Goal: Task Accomplishment & Management: Complete application form

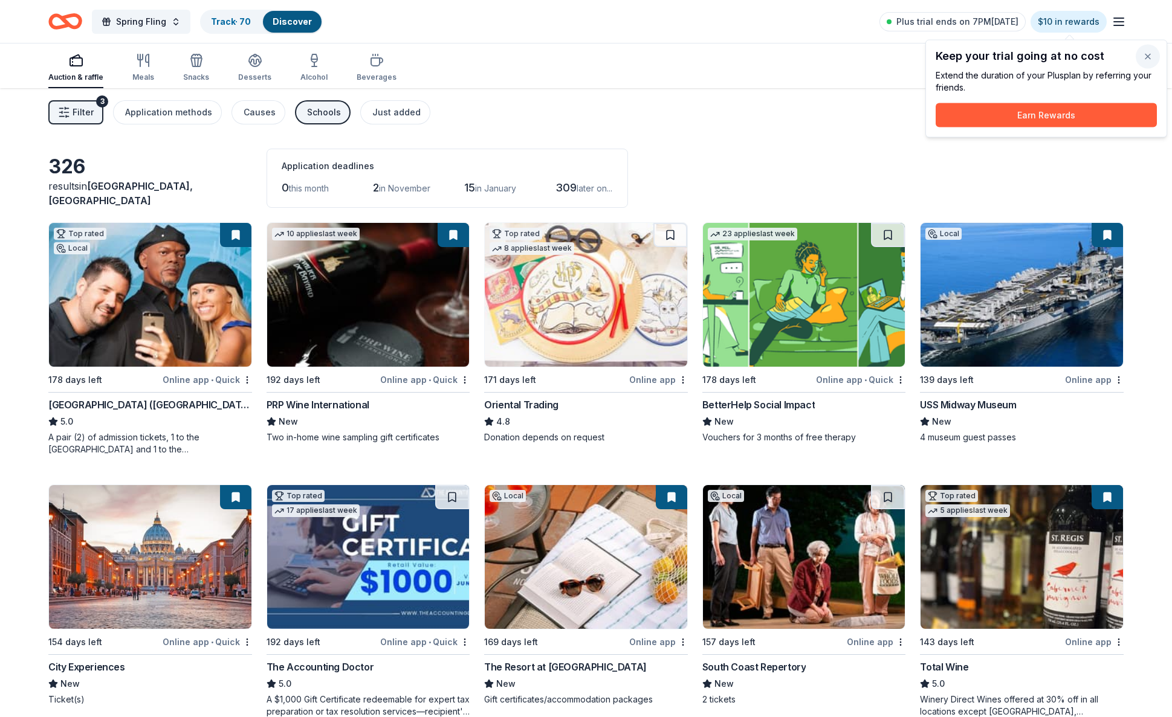
click at [1146, 57] on button "button" at bounding box center [1148, 57] width 24 height 24
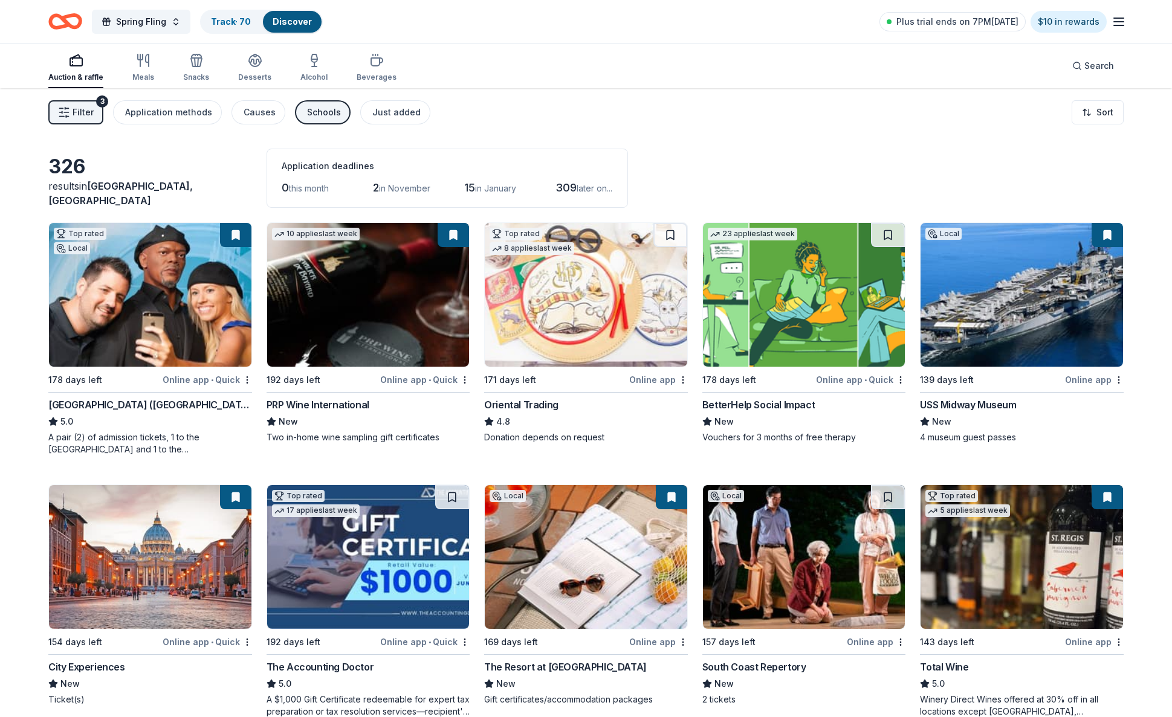
click at [1116, 22] on icon "button" at bounding box center [1119, 22] width 15 height 15
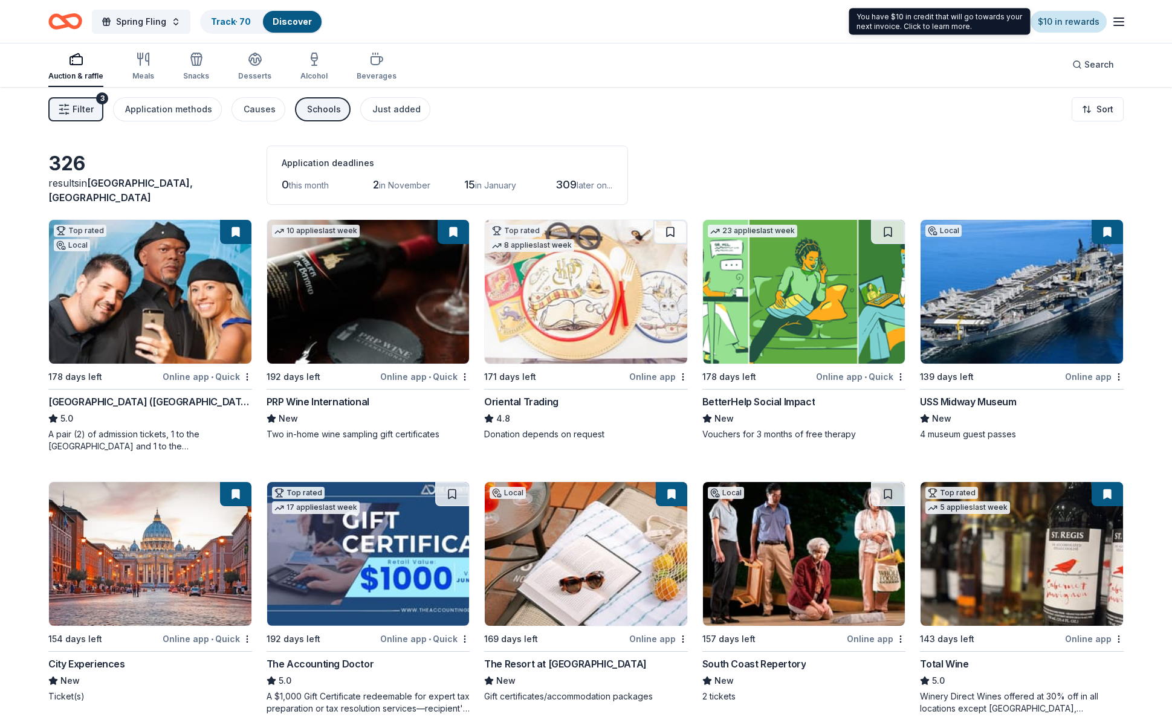
scroll to position [2, 1]
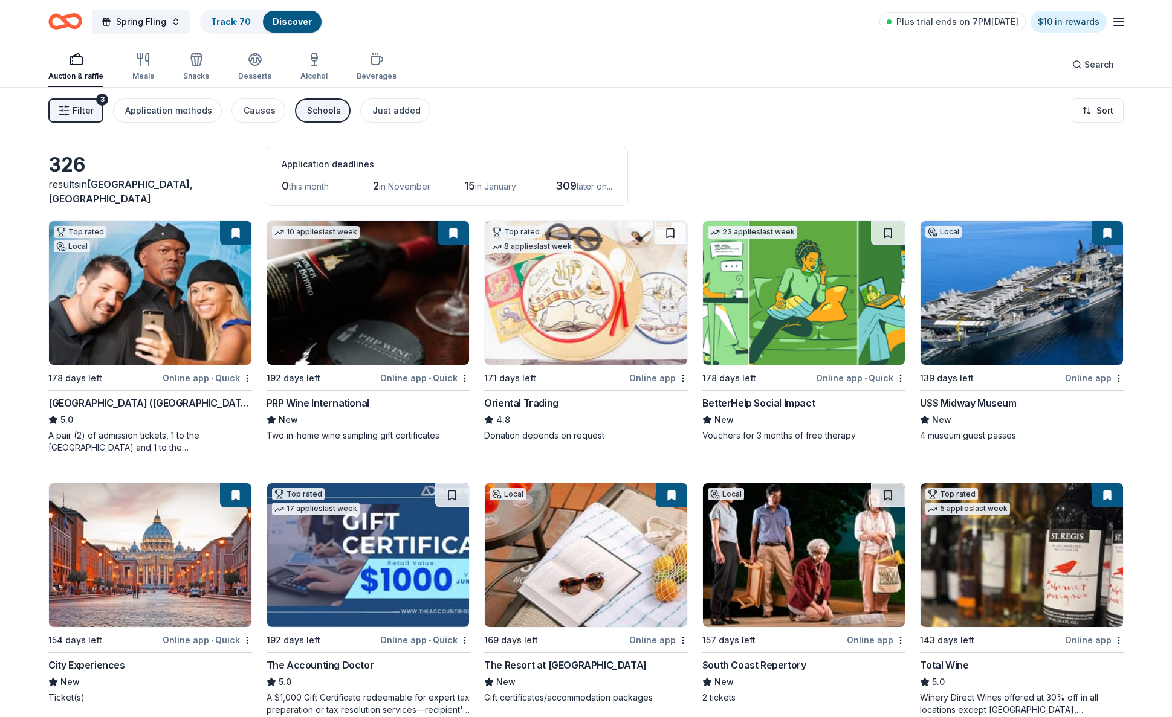
click at [82, 112] on span "Filter" at bounding box center [83, 110] width 21 height 15
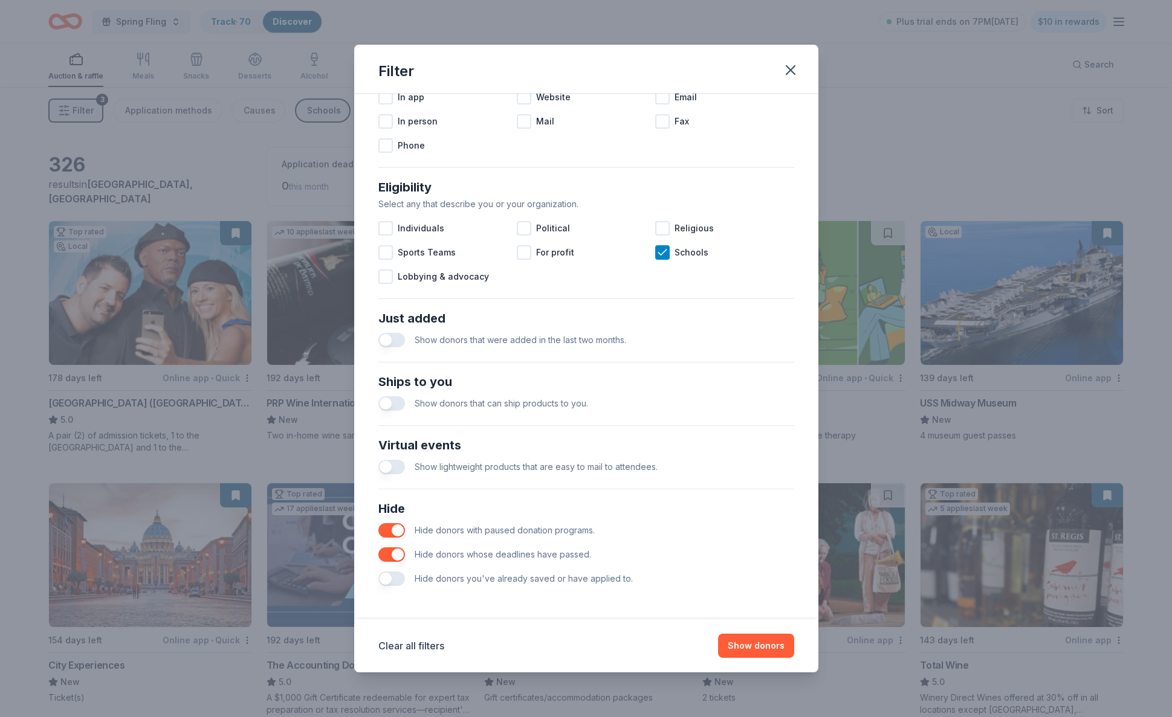
scroll to position [270, 0]
click at [390, 583] on button "button" at bounding box center [391, 579] width 27 height 15
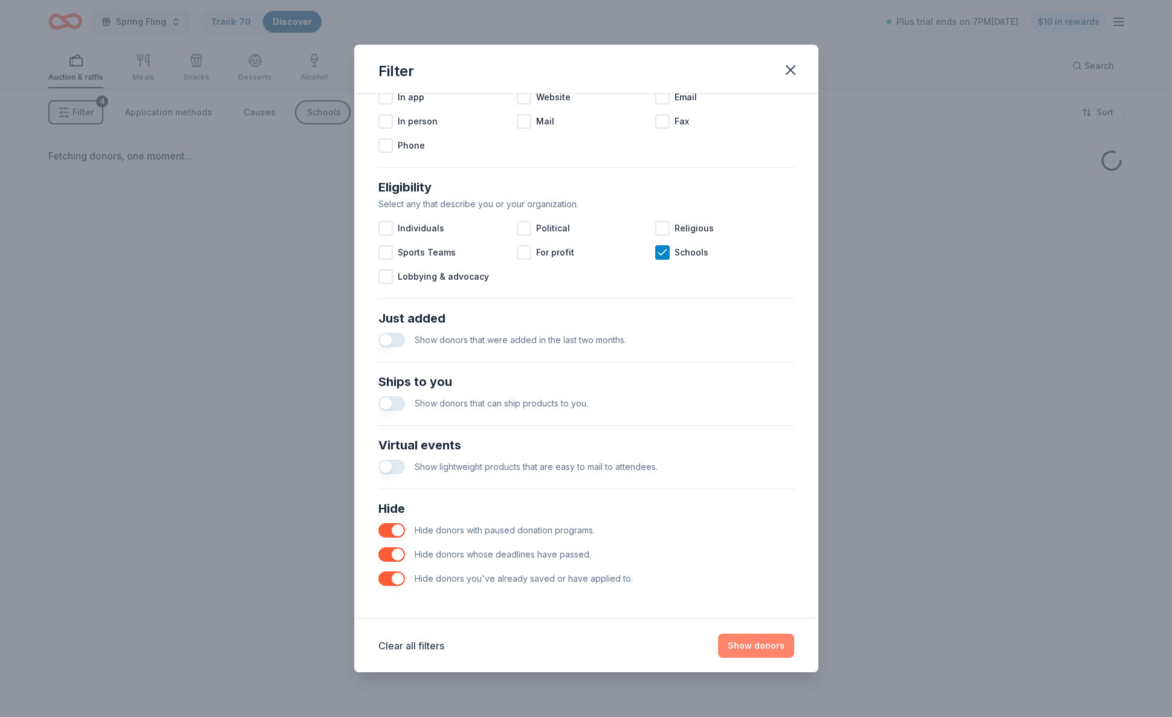
click at [759, 648] on button "Show donors" at bounding box center [756, 646] width 76 height 24
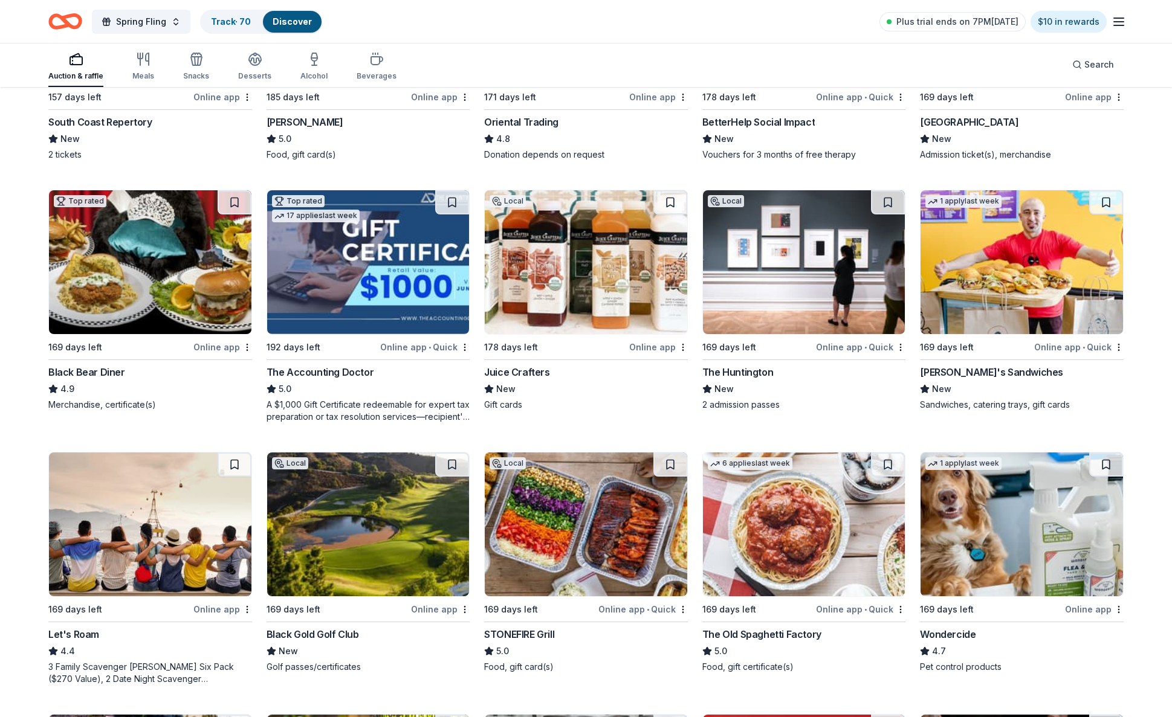
scroll to position [283, 0]
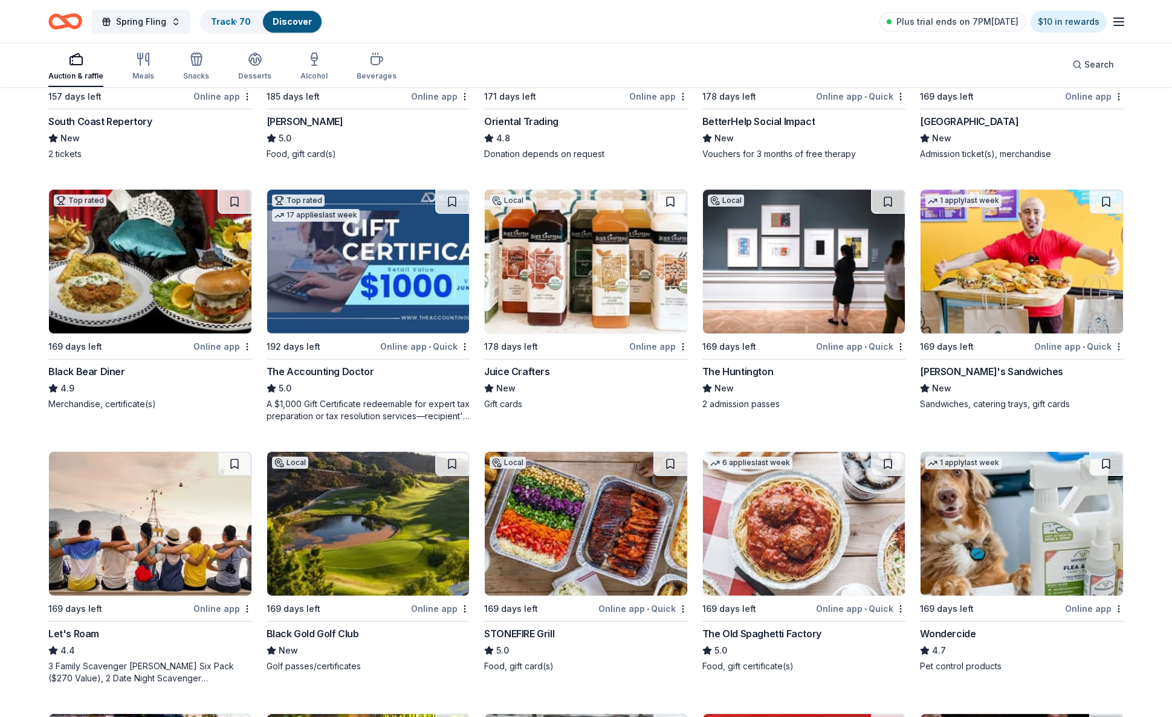
click at [368, 569] on img at bounding box center [368, 524] width 202 height 144
click at [454, 464] on button at bounding box center [452, 464] width 34 height 24
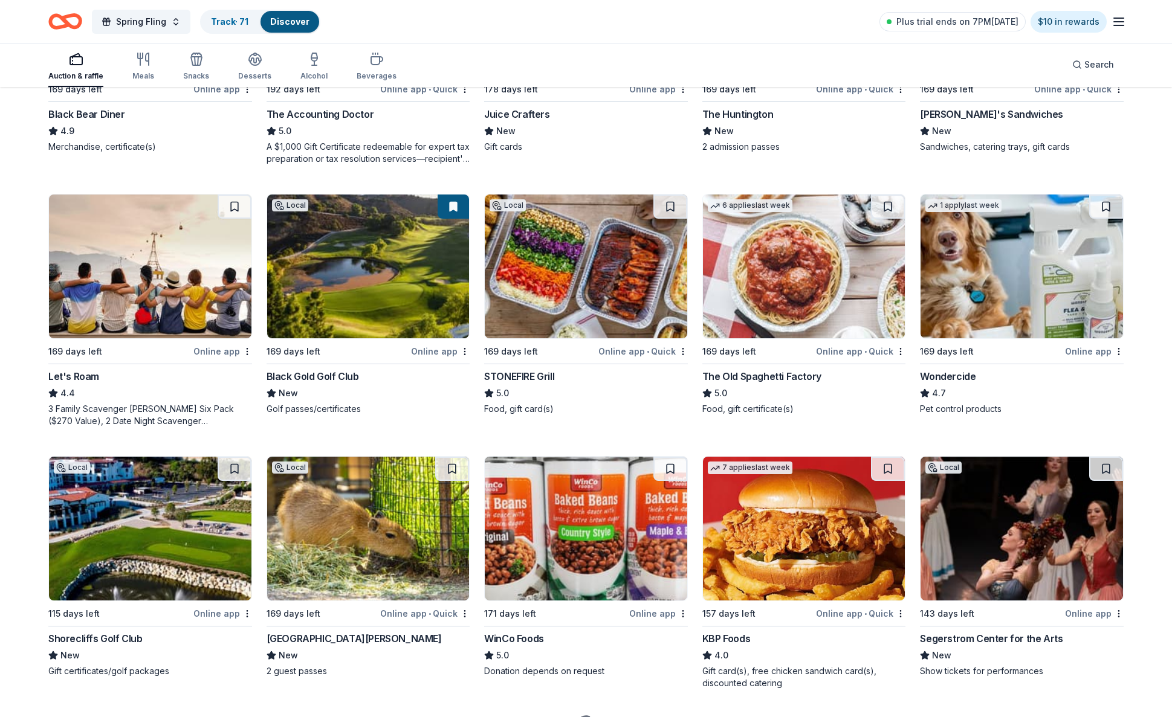
scroll to position [542, 0]
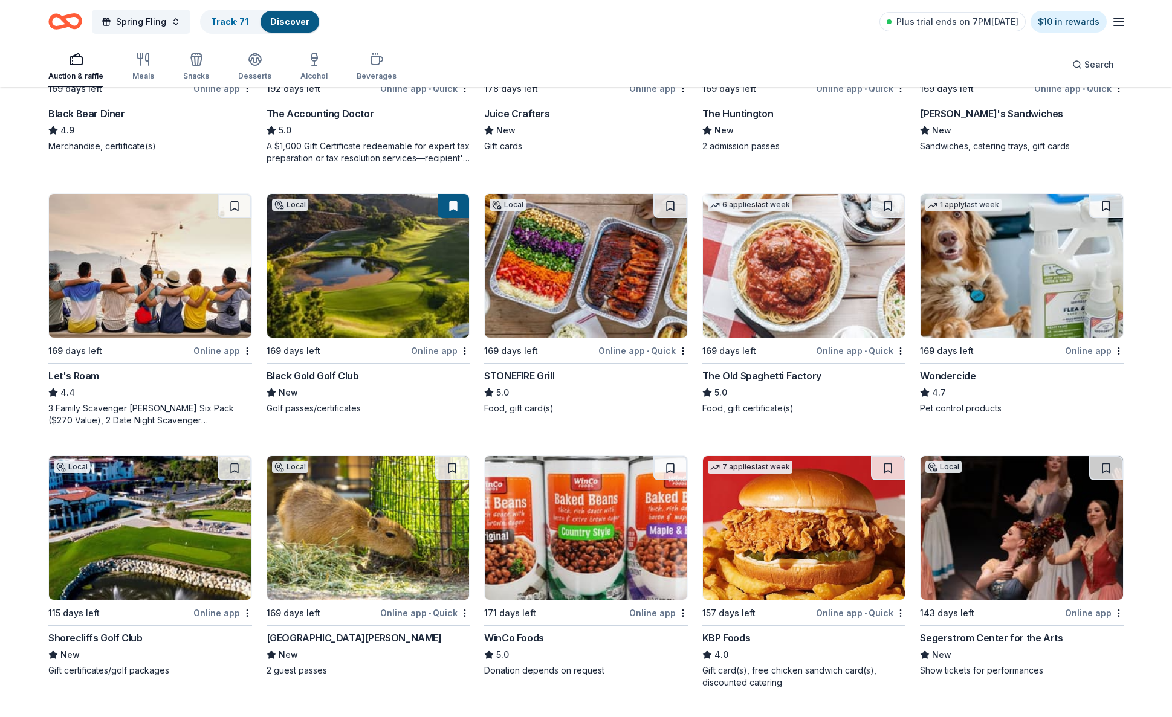
click at [123, 525] on img at bounding box center [150, 528] width 202 height 144
click at [235, 469] on button at bounding box center [235, 468] width 34 height 24
click at [450, 470] on button at bounding box center [452, 468] width 34 height 24
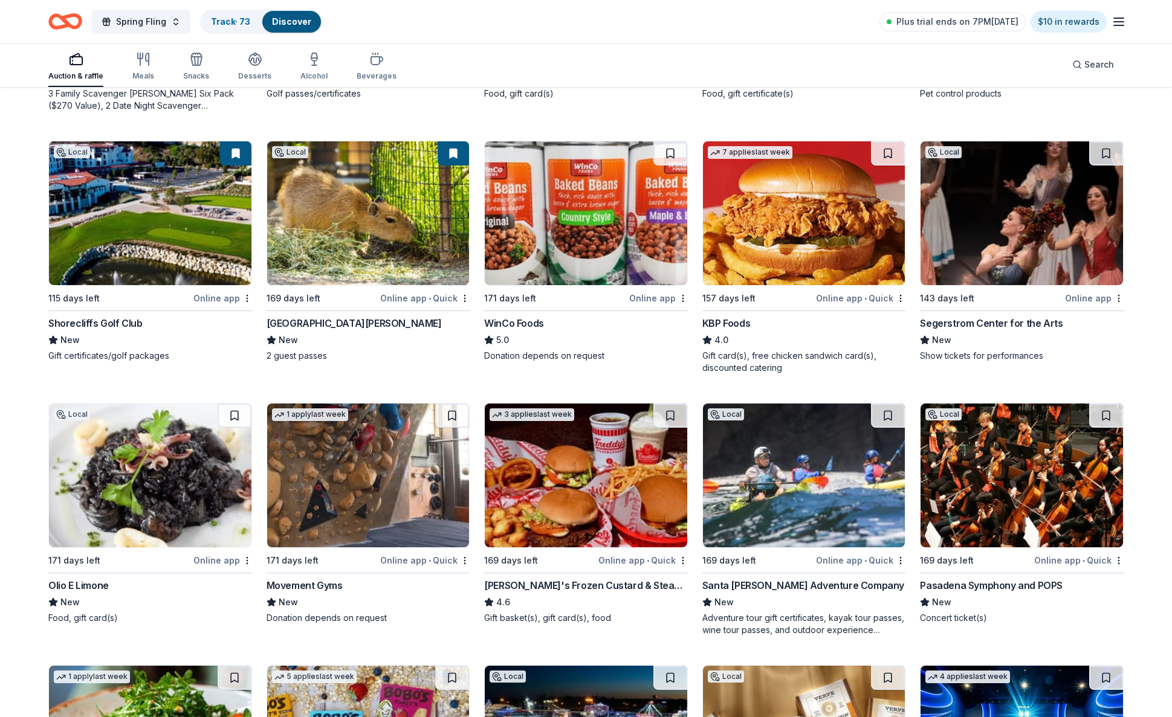
scroll to position [853, 1]
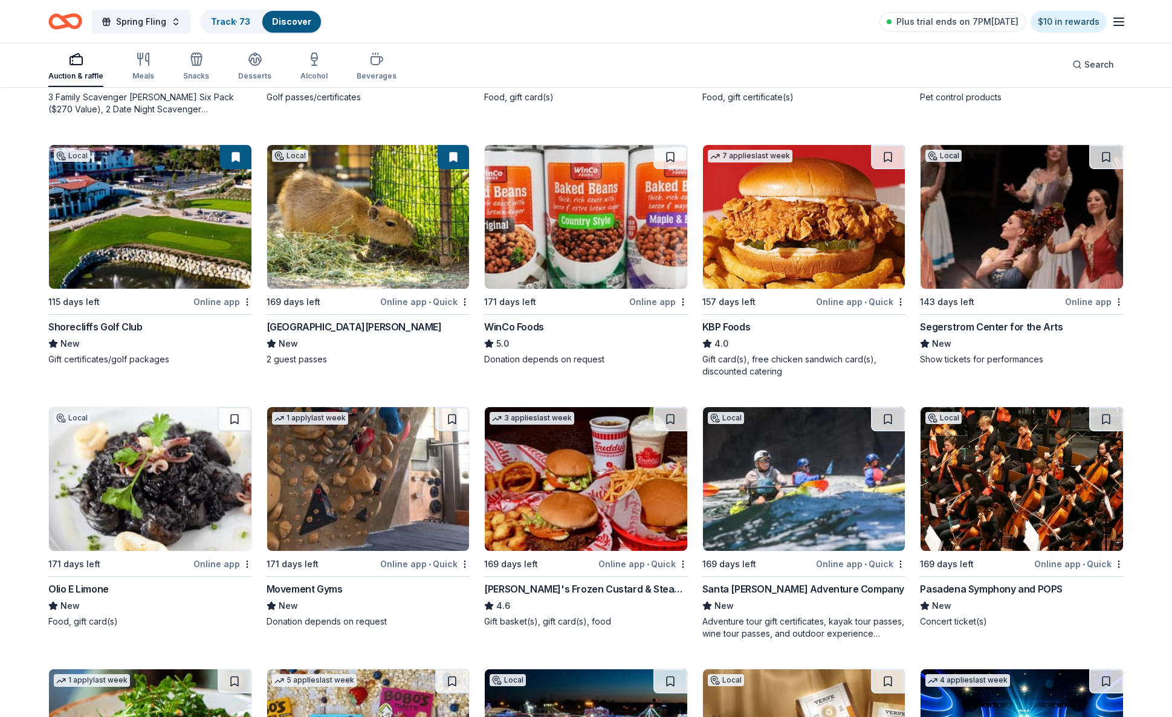
click at [321, 234] on img at bounding box center [368, 217] width 202 height 144
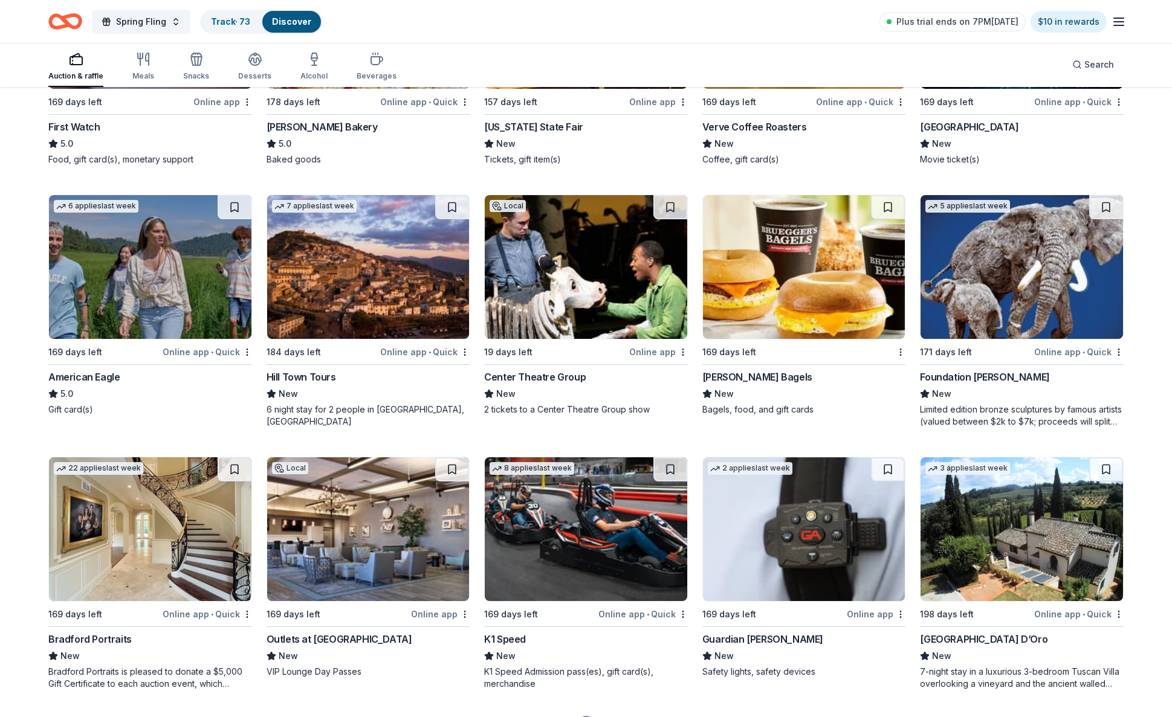
scroll to position [1578, 0]
click at [555, 555] on img at bounding box center [586, 529] width 202 height 144
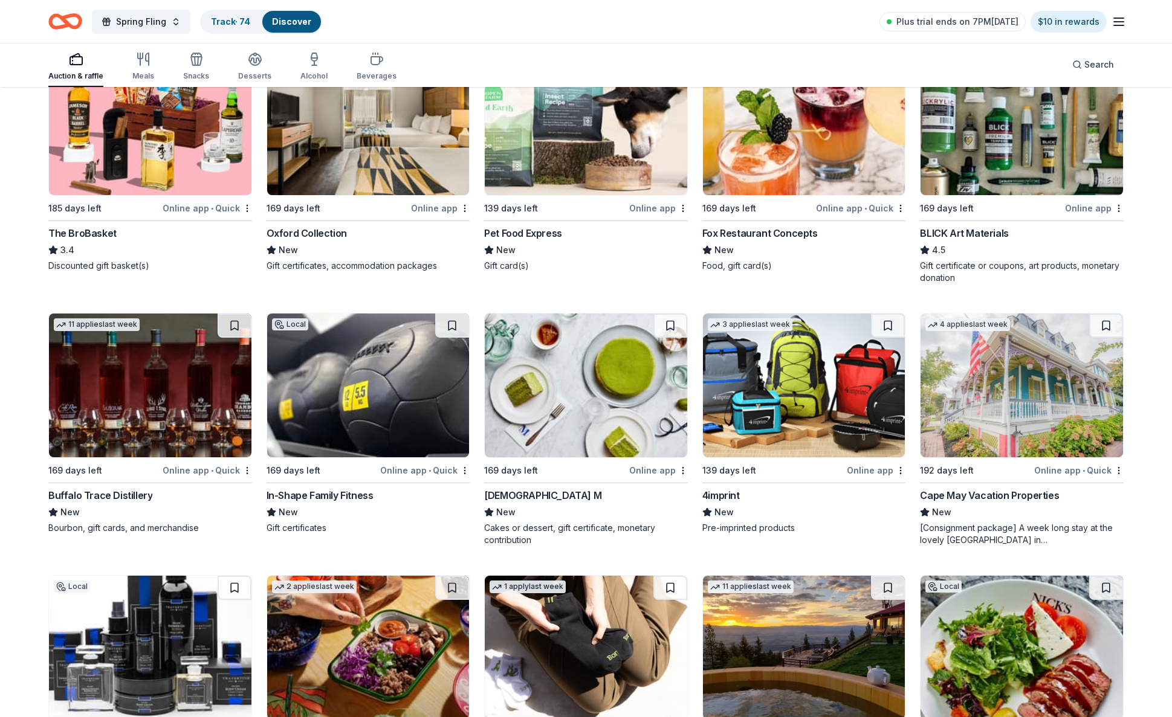
scroll to position [2787, 0]
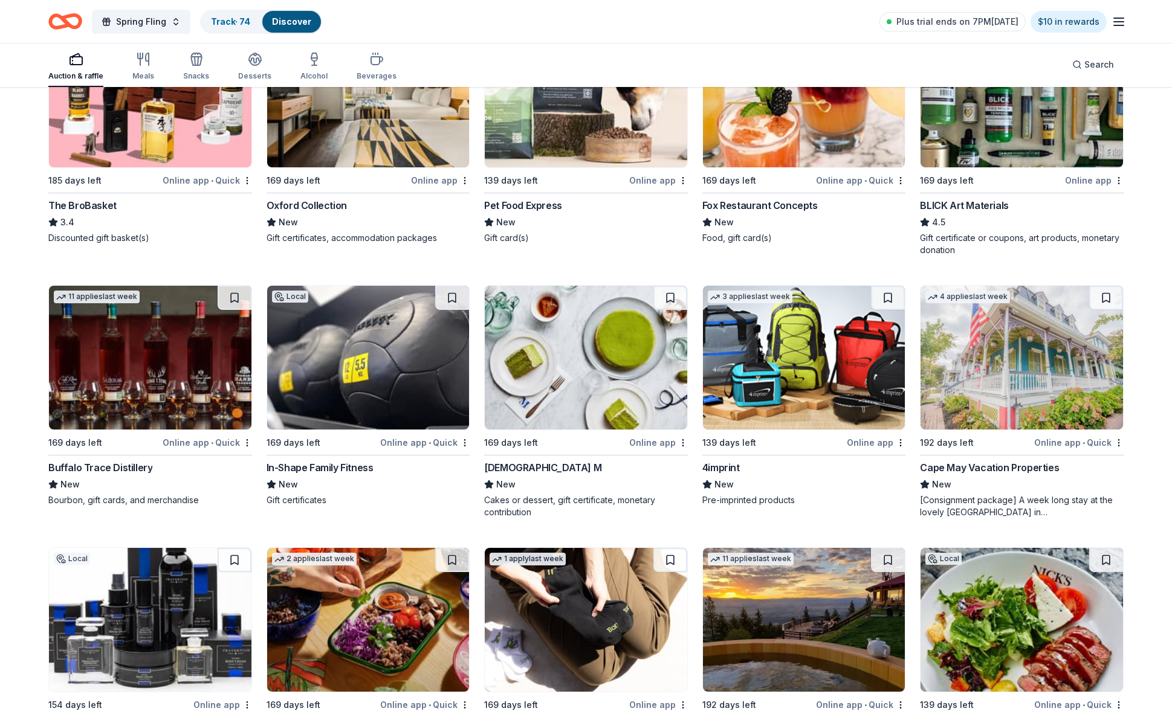
click at [391, 310] on img at bounding box center [368, 358] width 202 height 144
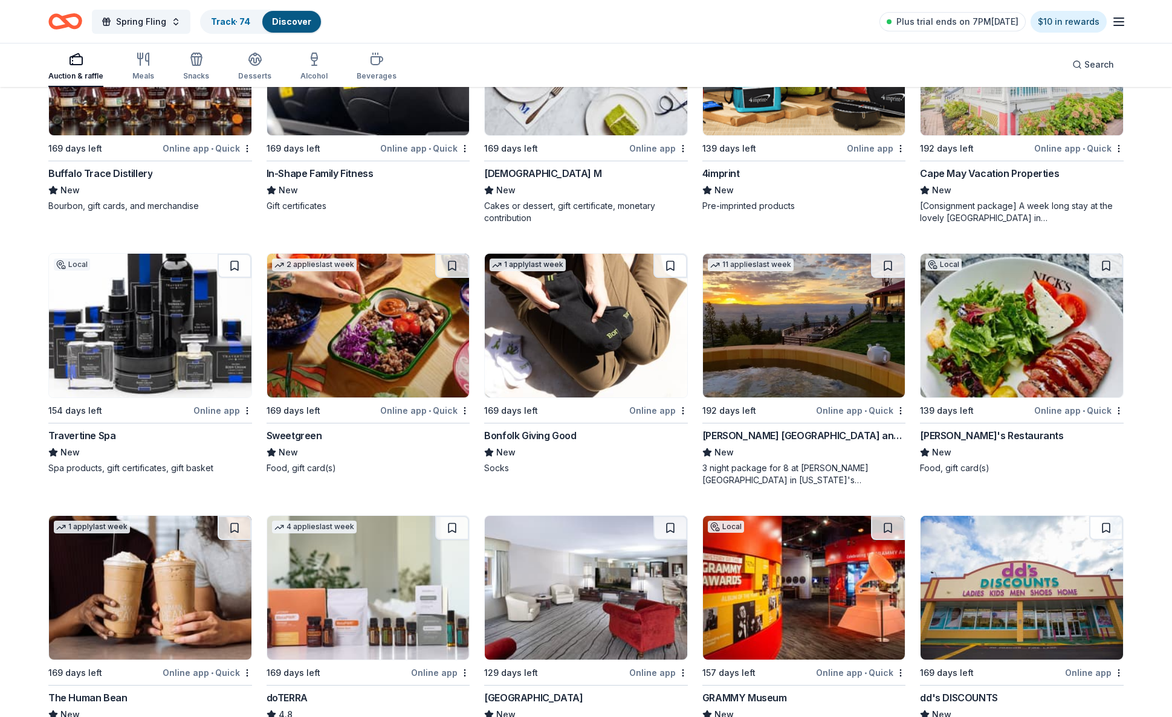
scroll to position [3087, 0]
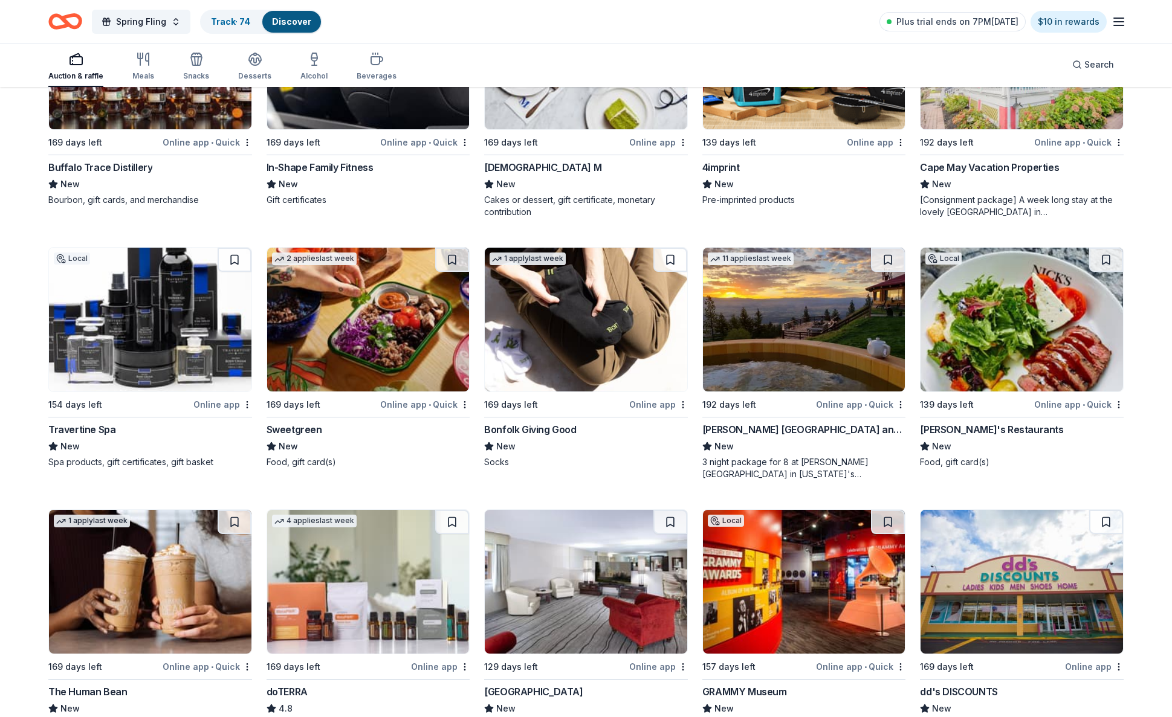
click at [419, 329] on img at bounding box center [368, 320] width 202 height 144
click at [450, 261] on button at bounding box center [452, 260] width 34 height 24
click at [1036, 306] on img at bounding box center [1022, 320] width 202 height 144
click at [1107, 262] on button at bounding box center [1106, 260] width 34 height 24
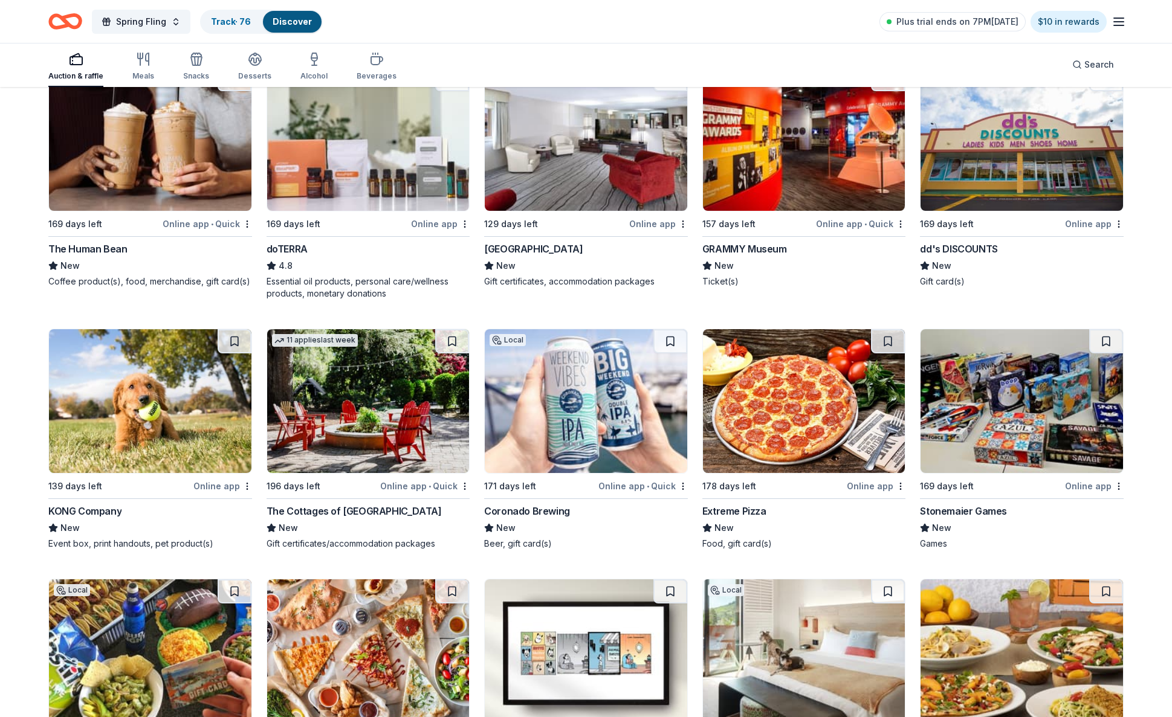
scroll to position [3531, 0]
click at [355, 448] on img at bounding box center [368, 401] width 202 height 144
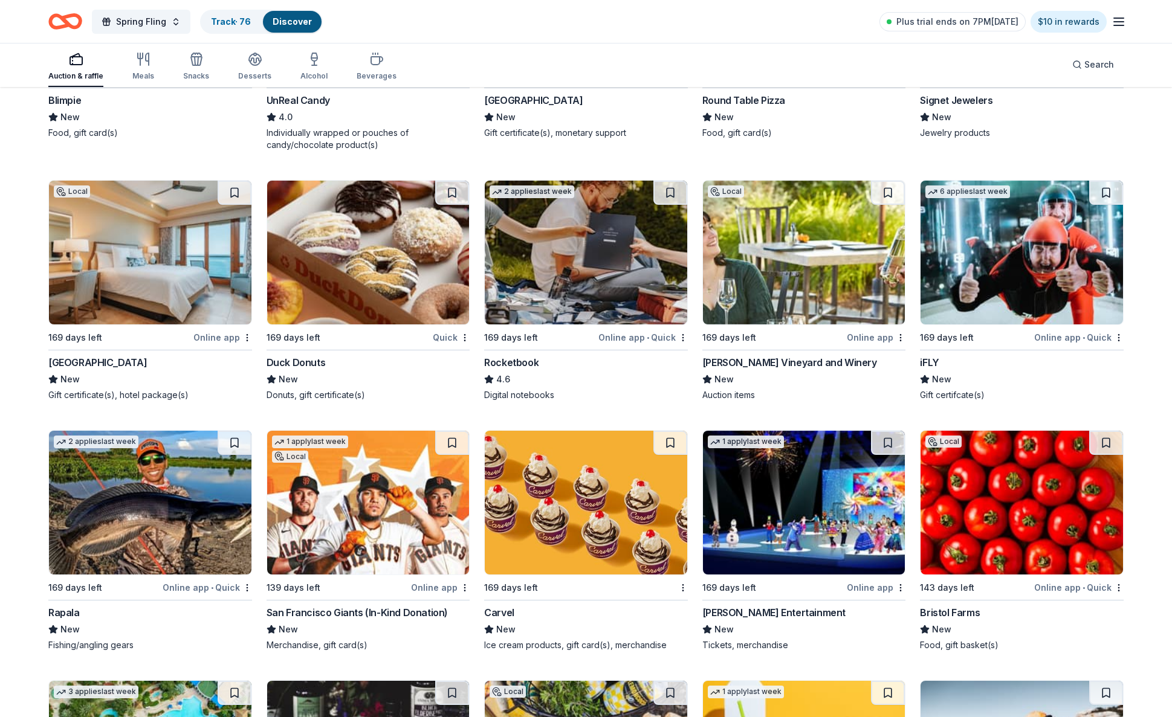
scroll to position [5450, 0]
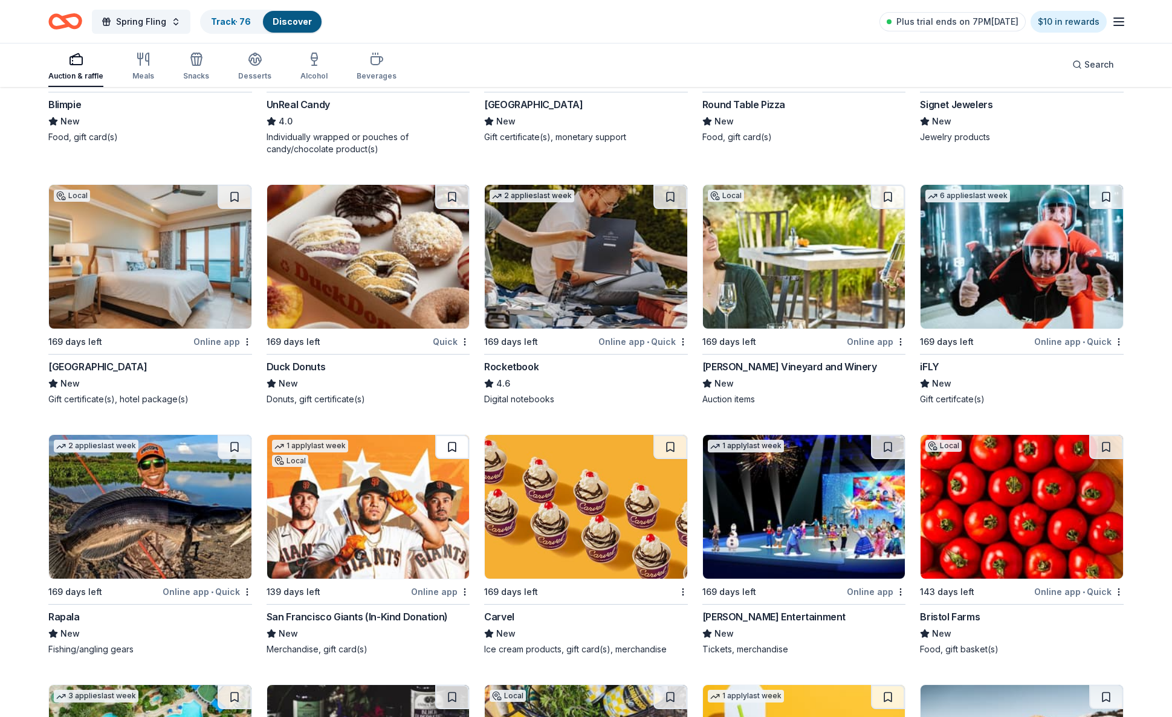
click at [450, 448] on button at bounding box center [452, 447] width 34 height 24
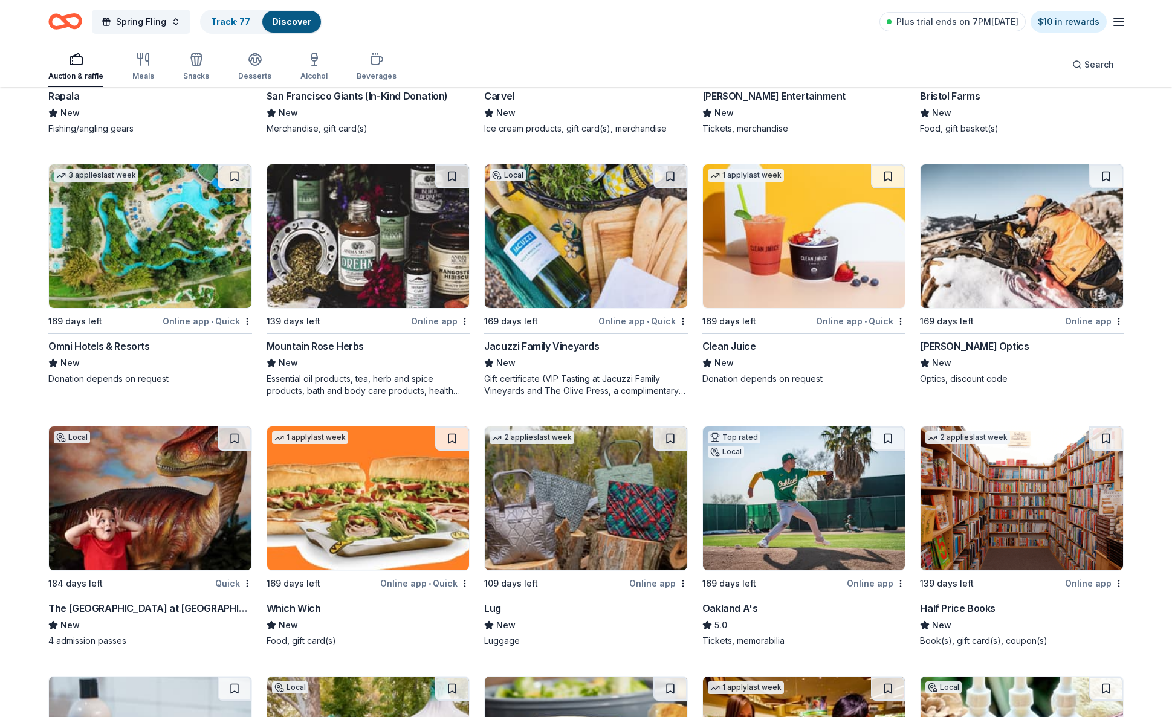
scroll to position [5979, 0]
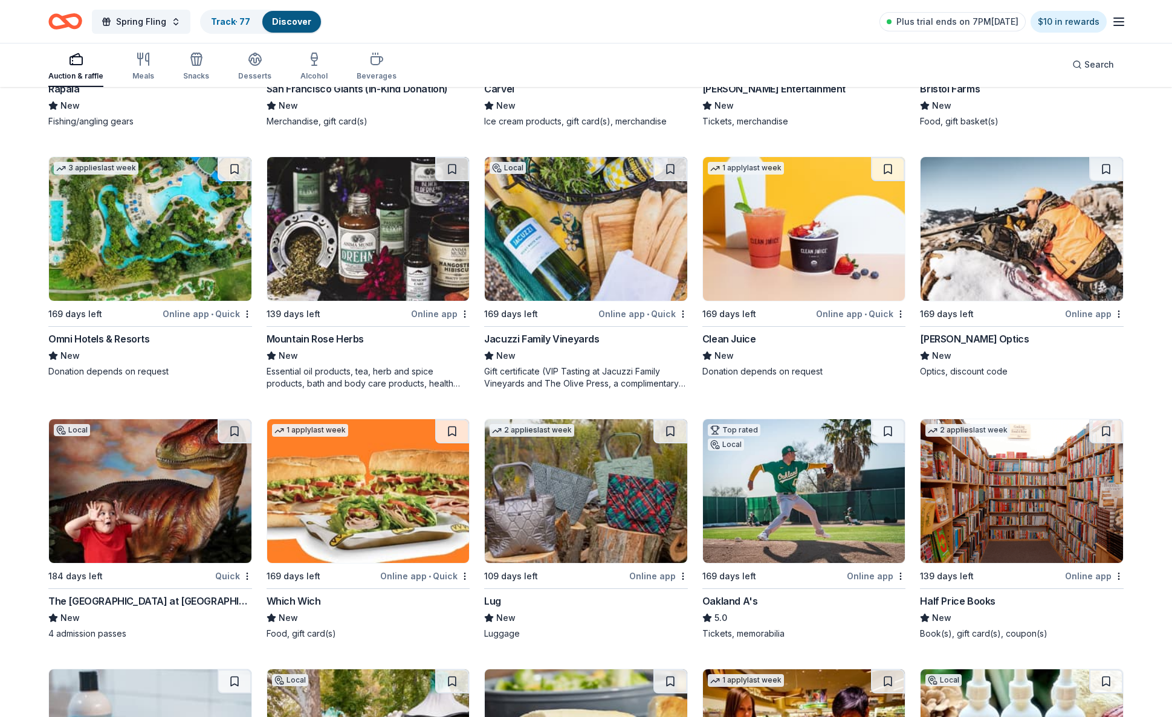
click at [124, 446] on img at bounding box center [150, 491] width 202 height 144
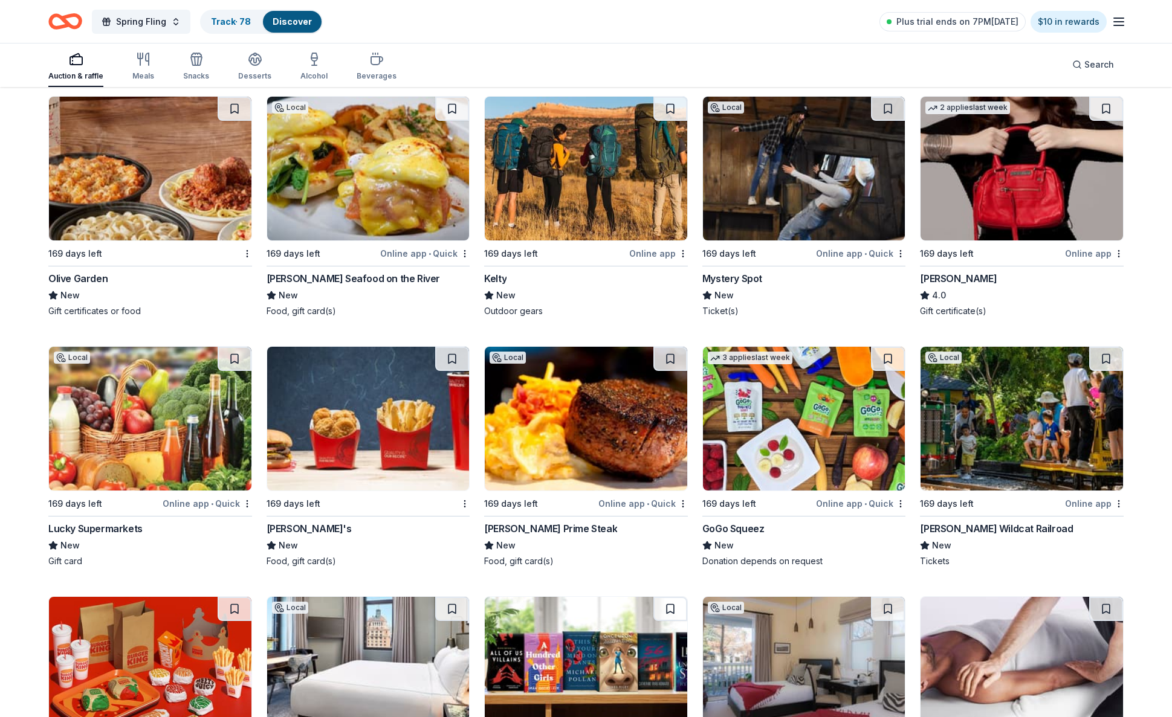
scroll to position [8410, 0]
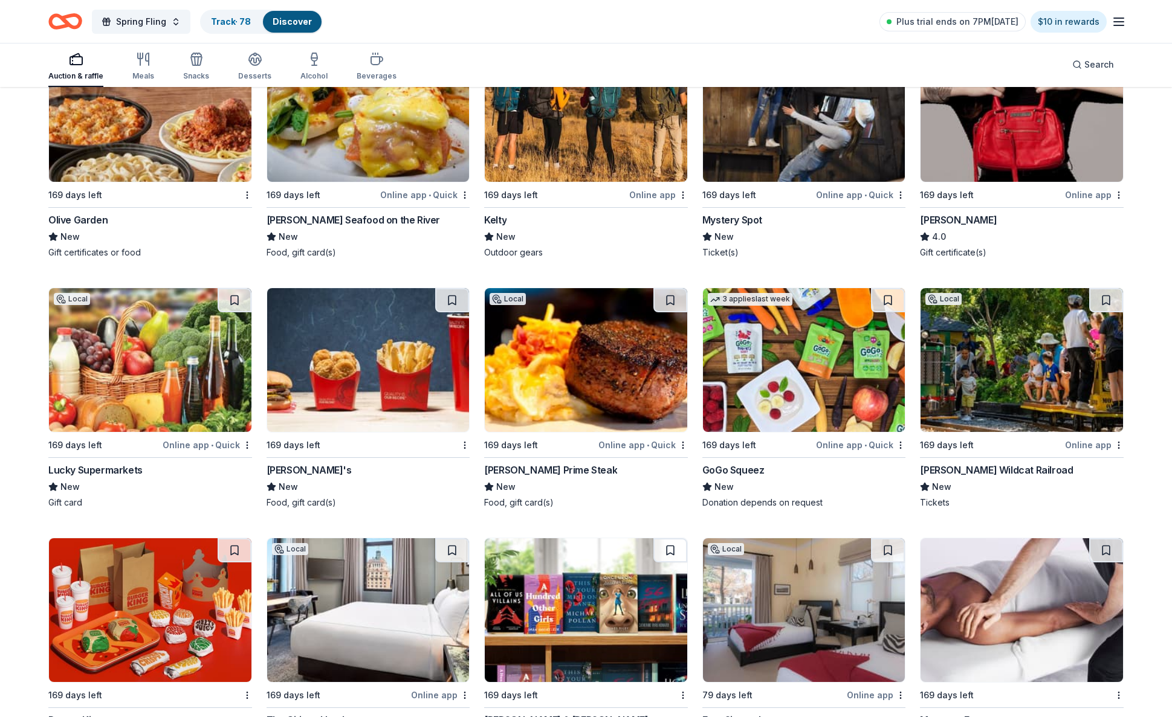
click at [568, 418] on img at bounding box center [586, 360] width 202 height 144
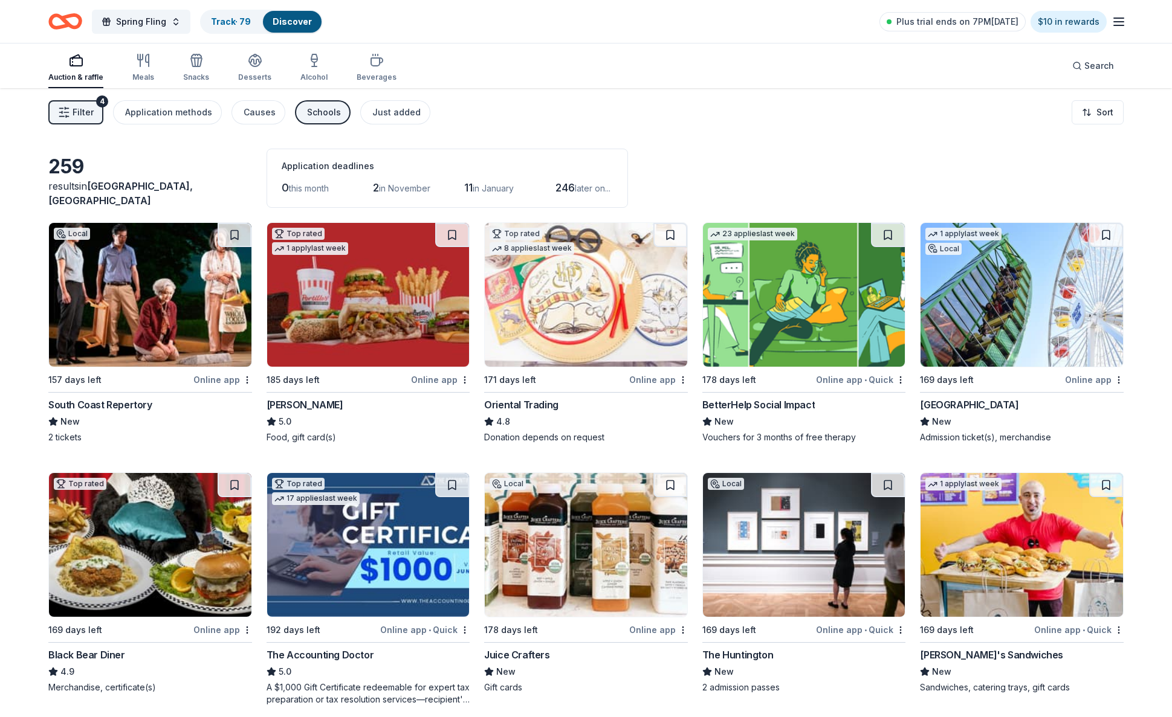
scroll to position [0, 0]
click at [83, 115] on span "Filter" at bounding box center [83, 112] width 21 height 15
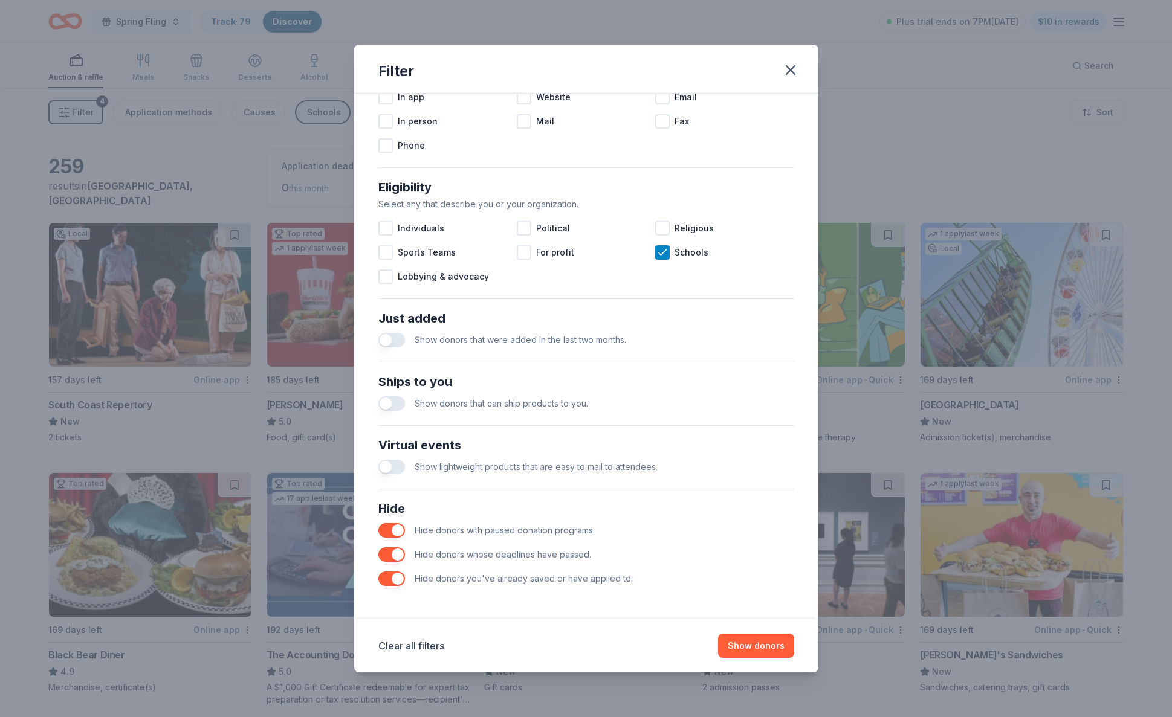
scroll to position [270, 0]
click at [391, 582] on button "button" at bounding box center [391, 579] width 27 height 15
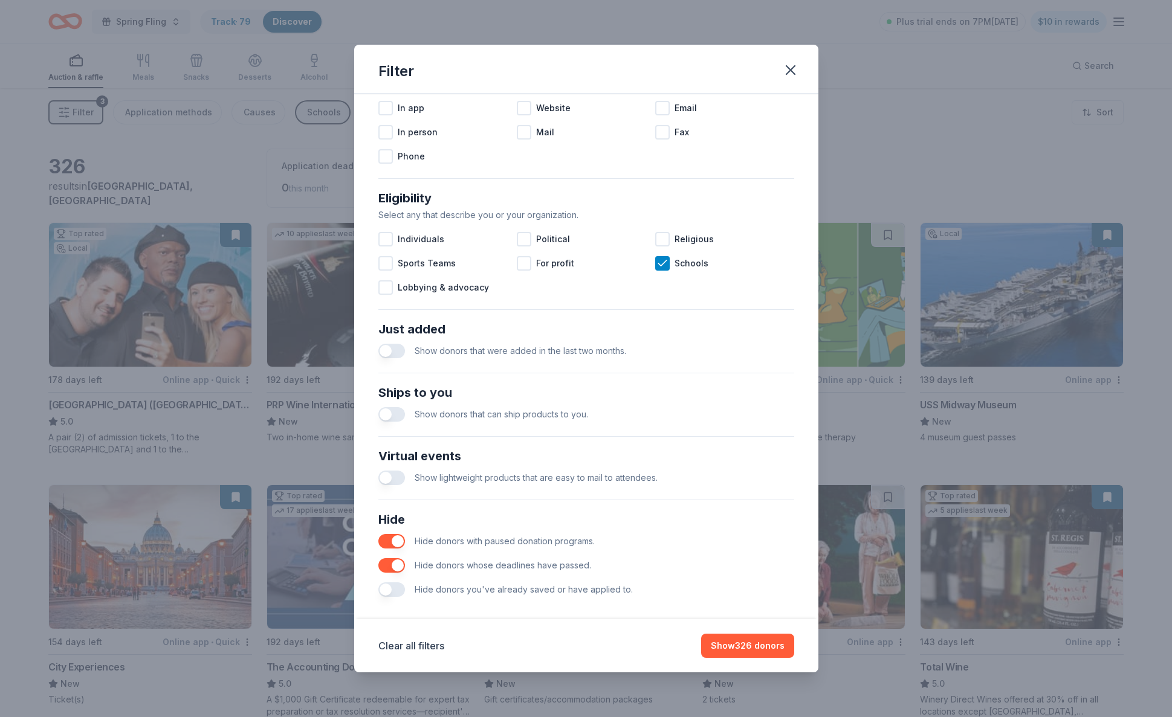
scroll to position [257, 0]
click at [768, 650] on button "Show 326 donors" at bounding box center [747, 646] width 93 height 24
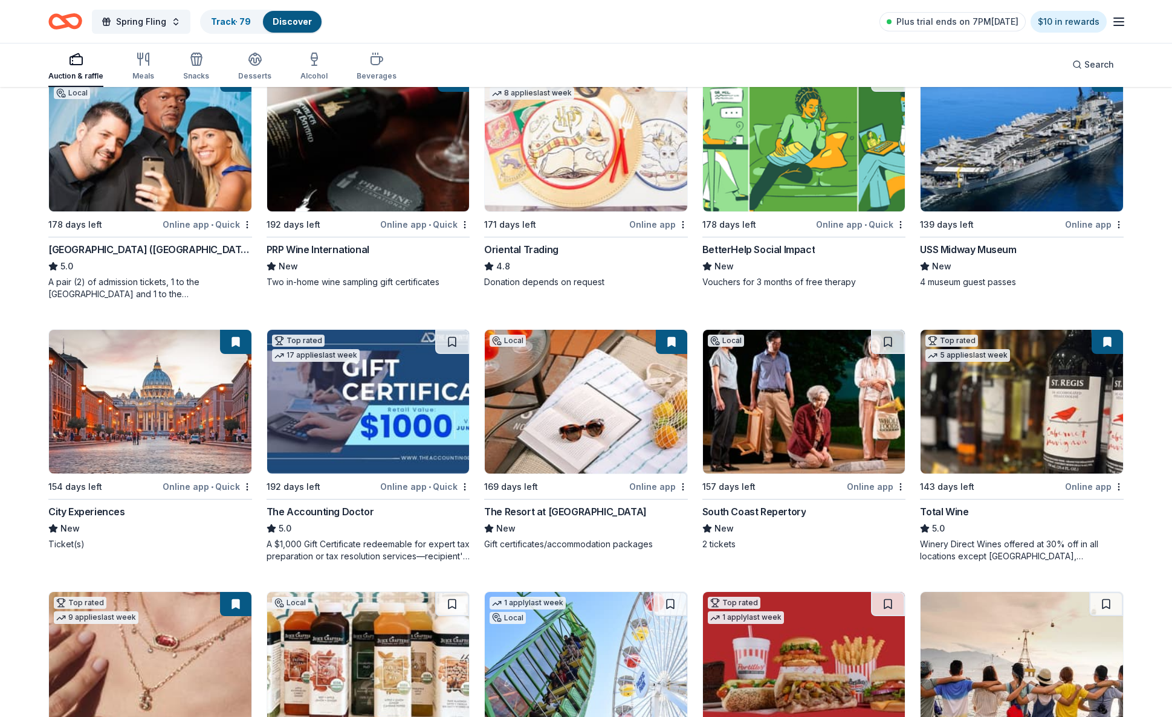
scroll to position [157, 0]
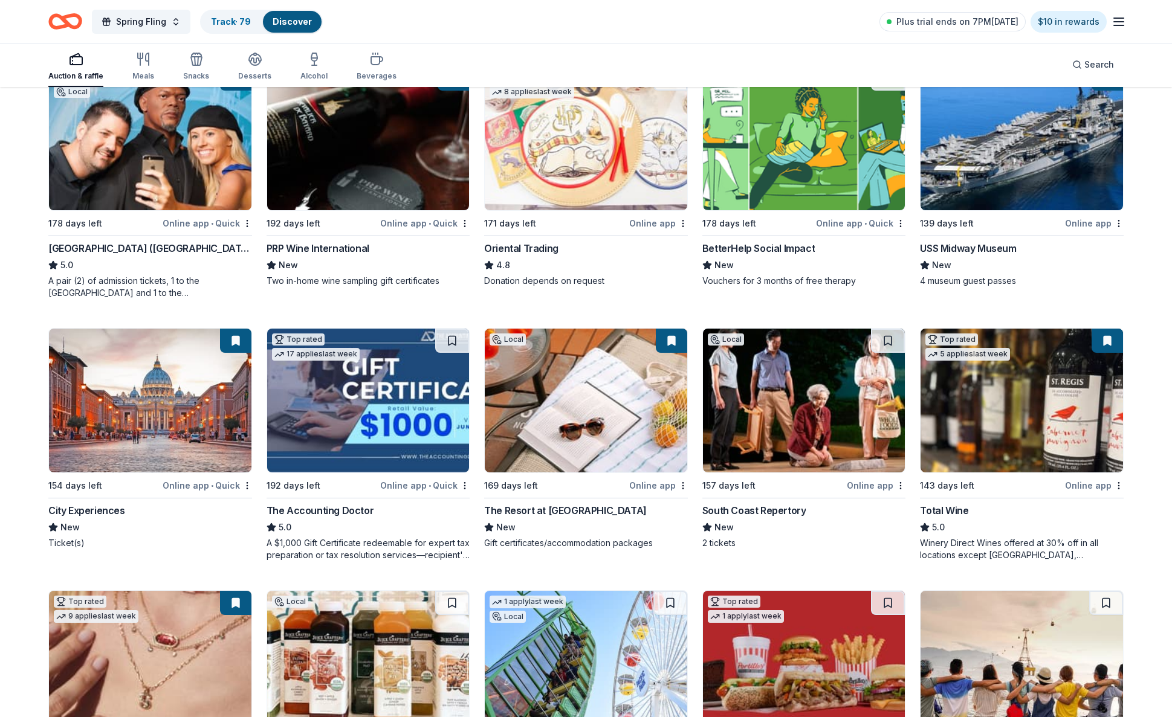
click at [587, 459] on img at bounding box center [586, 401] width 202 height 144
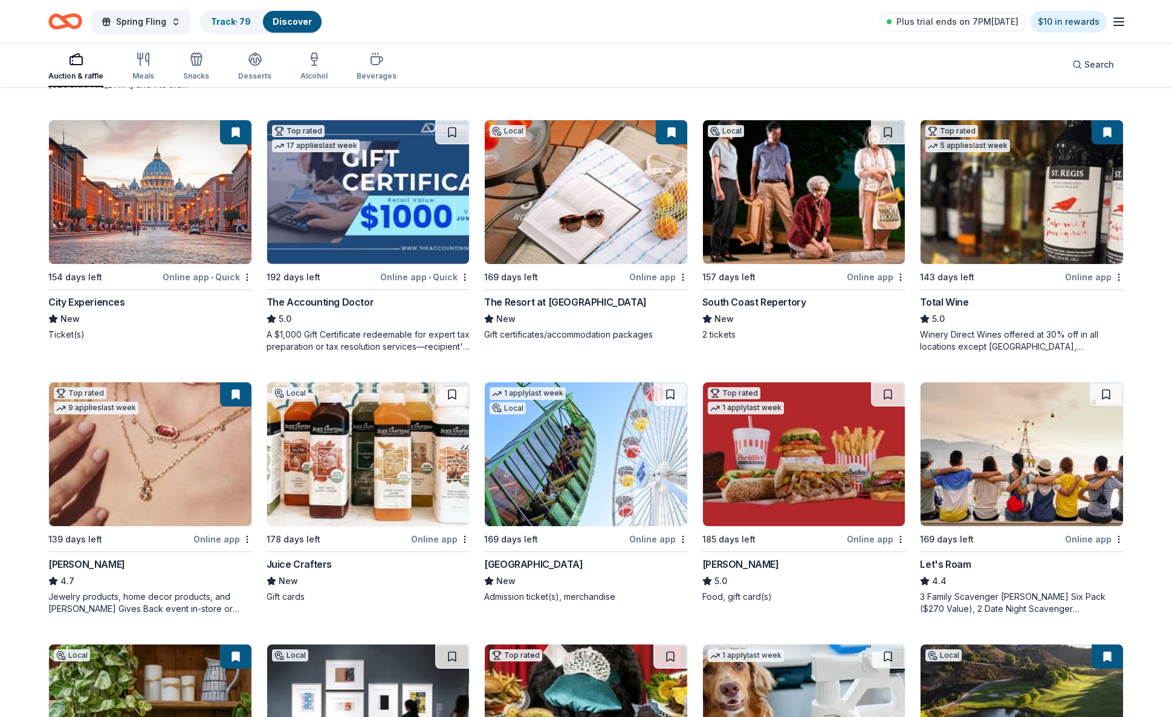
scroll to position [367, 0]
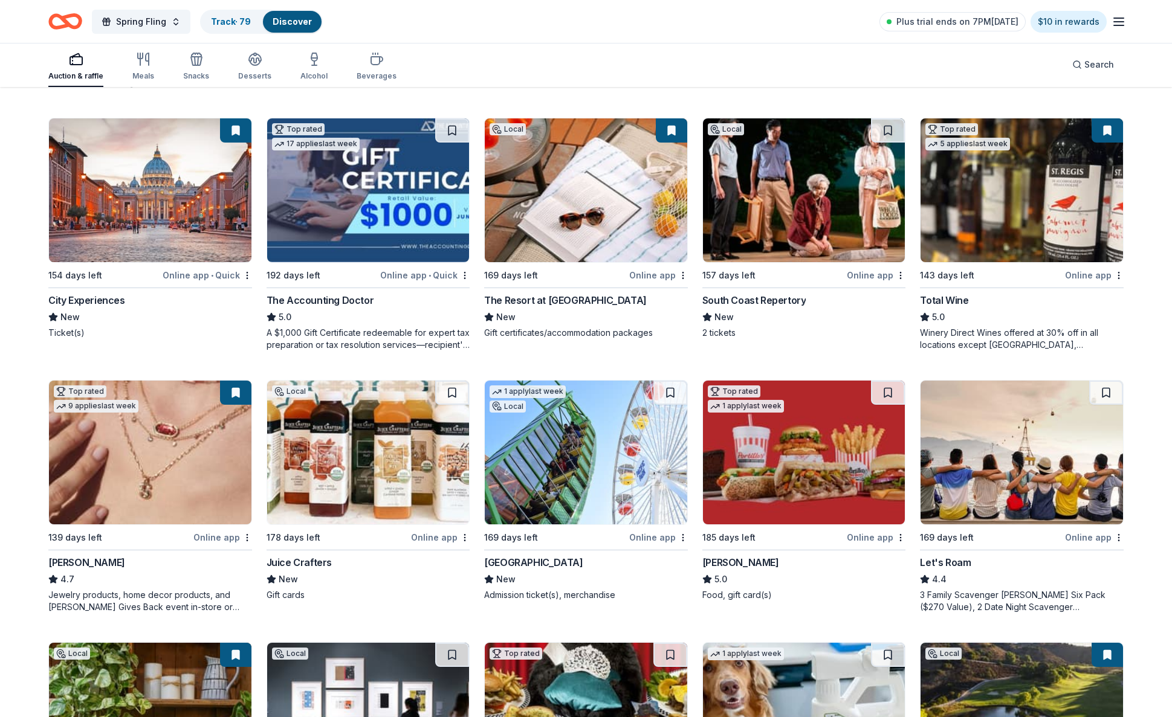
click at [132, 433] on img at bounding box center [150, 453] width 202 height 144
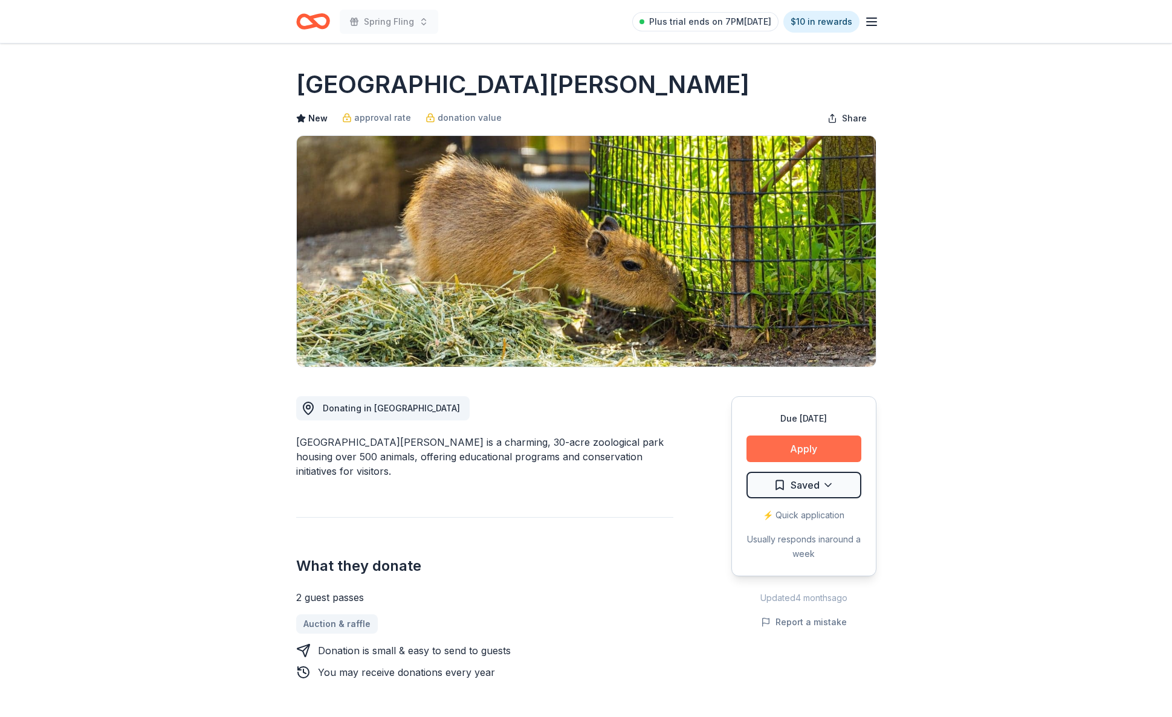
click at [817, 450] on button "Apply" at bounding box center [803, 449] width 115 height 27
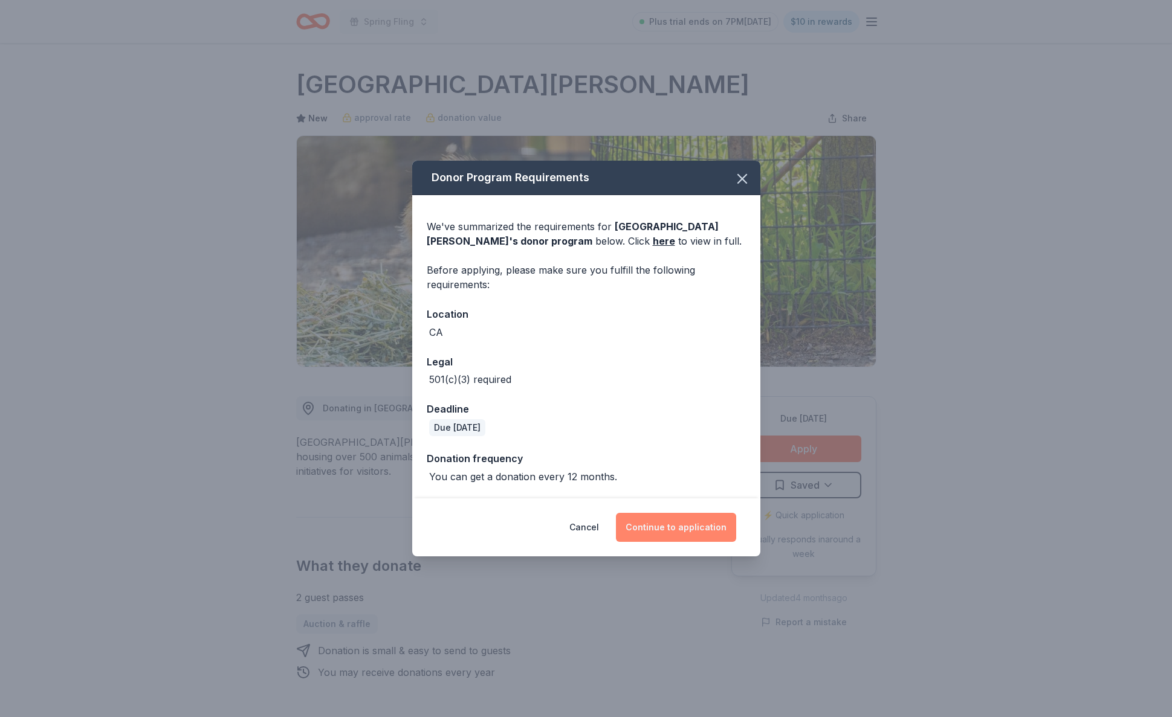
click at [679, 531] on button "Continue to application" at bounding box center [676, 527] width 120 height 29
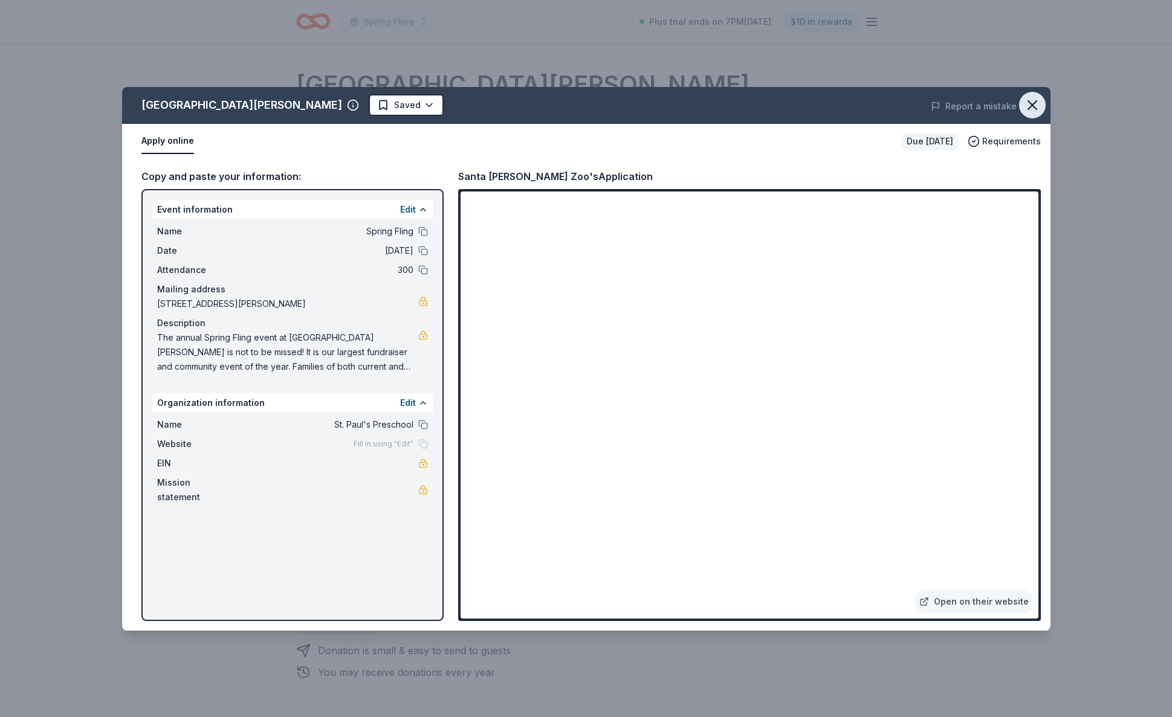
click at [1035, 107] on icon "button" at bounding box center [1032, 105] width 8 height 8
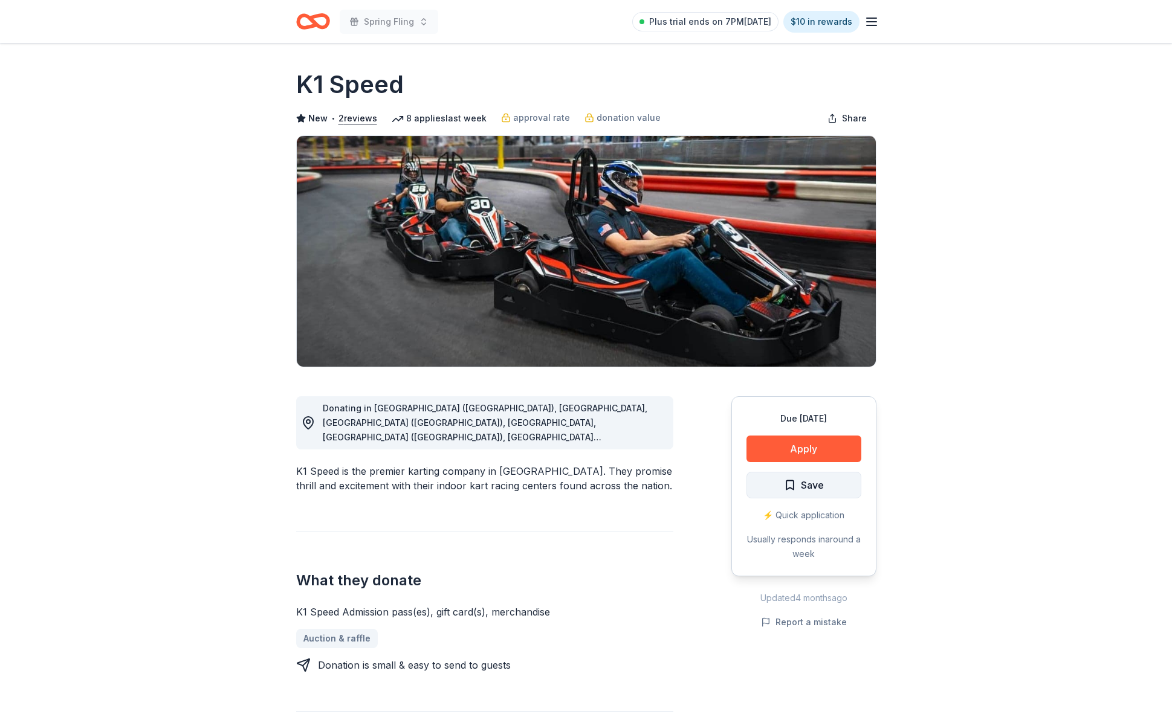
click at [793, 487] on span "Save" at bounding box center [804, 486] width 40 height 16
click at [824, 451] on button "Apply" at bounding box center [803, 449] width 115 height 27
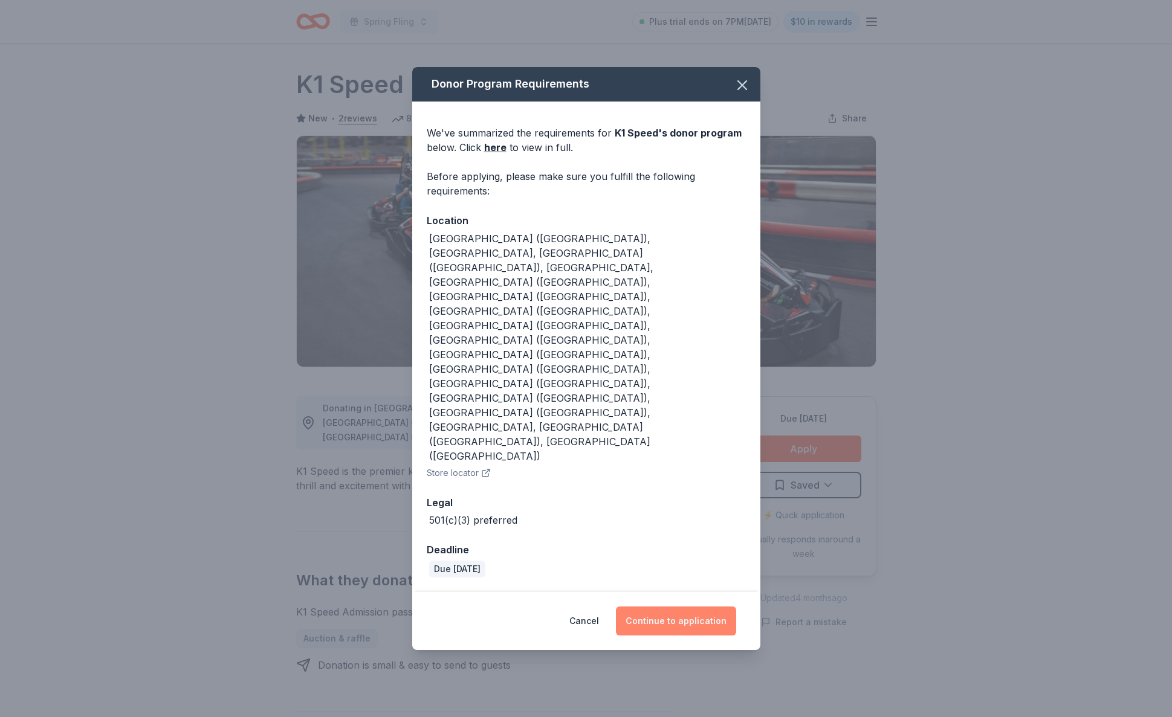
click at [704, 607] on button "Continue to application" at bounding box center [676, 621] width 120 height 29
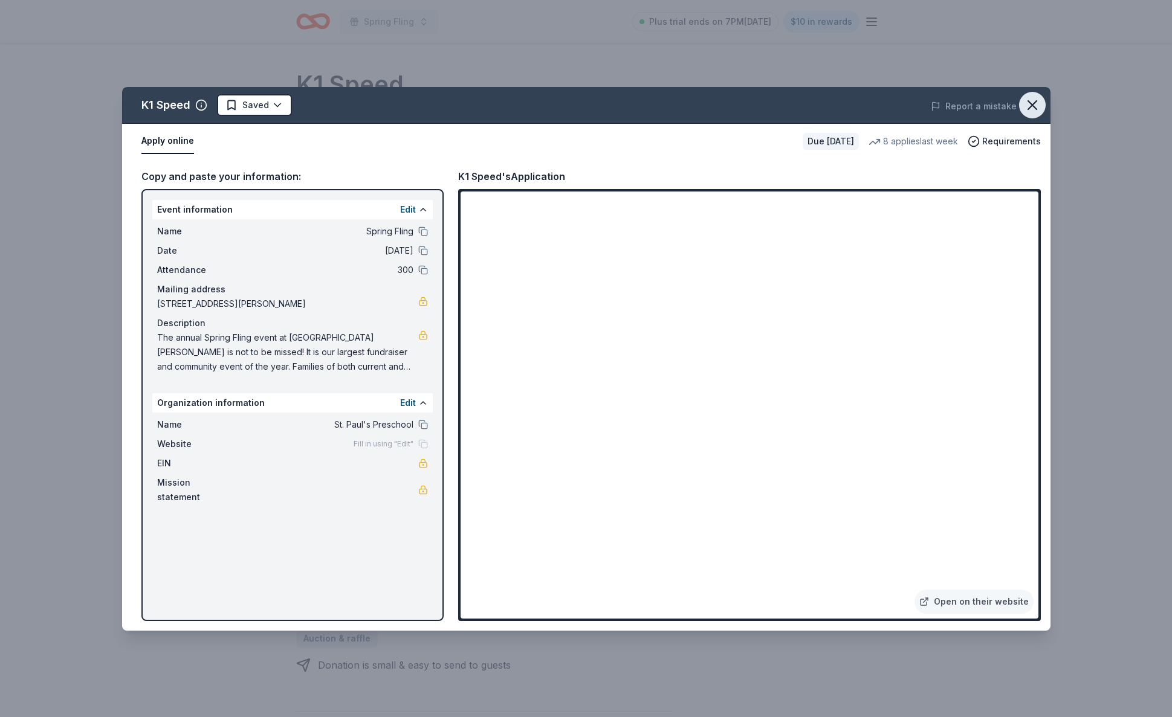
click at [1035, 106] on icon "button" at bounding box center [1032, 105] width 17 height 17
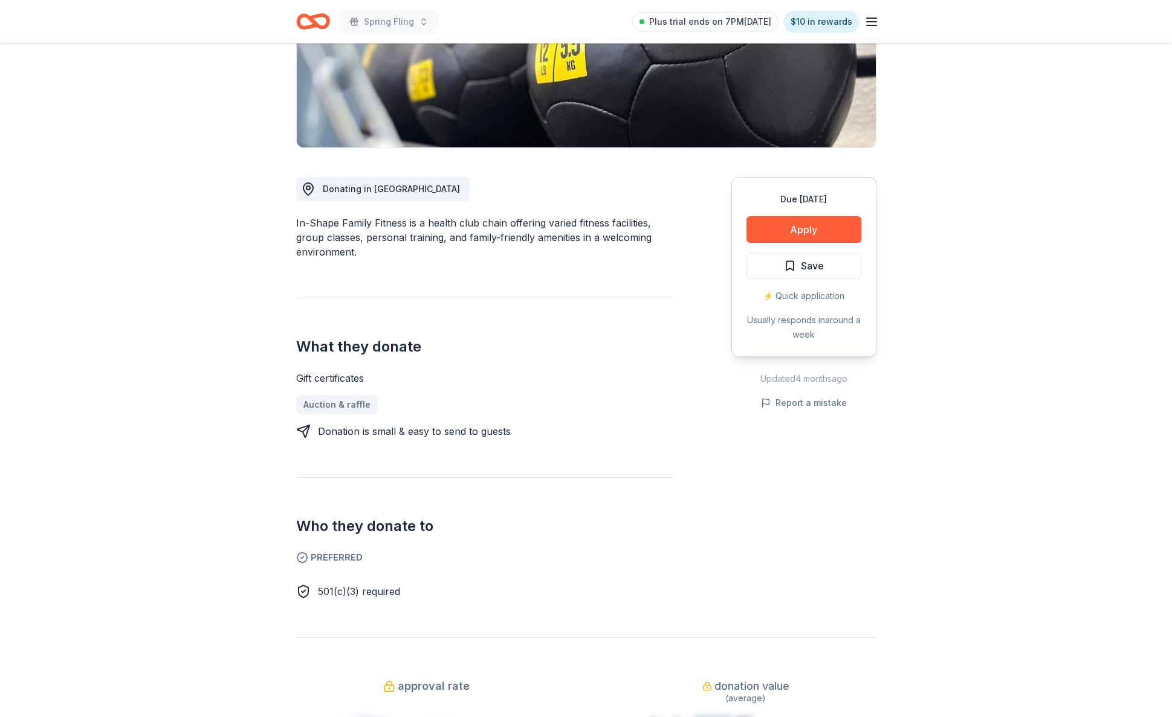
scroll to position [215, 0]
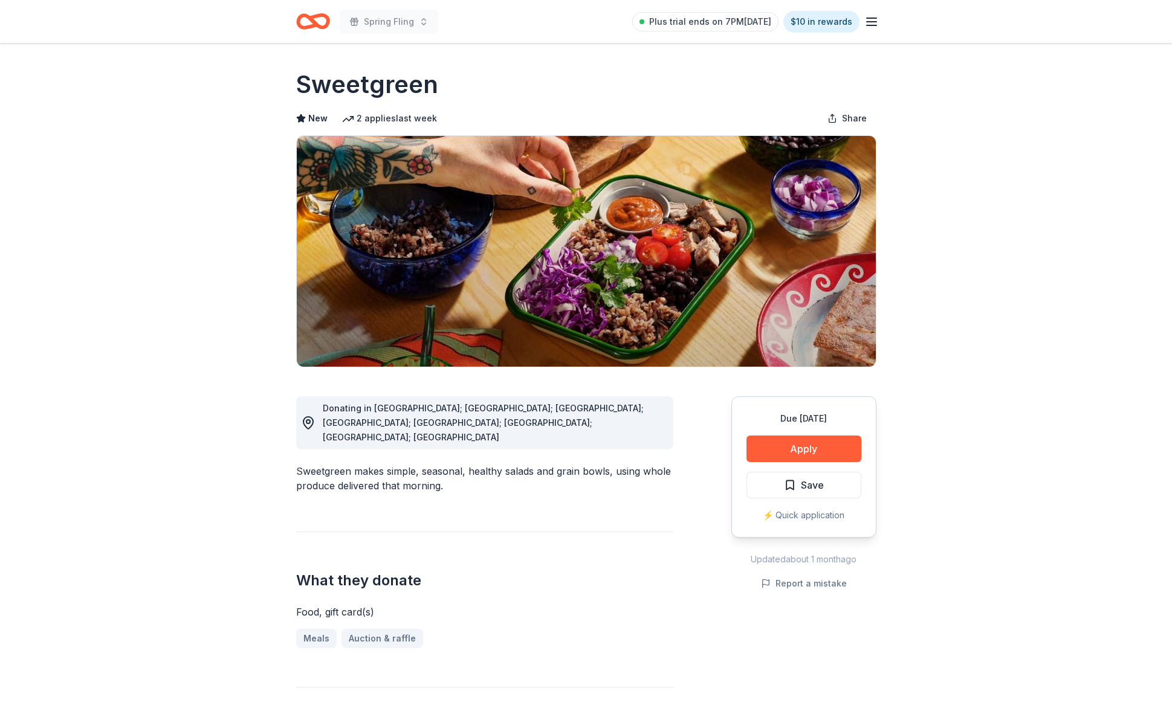
scroll to position [0, 1]
click at [795, 444] on button "Apply" at bounding box center [803, 449] width 115 height 27
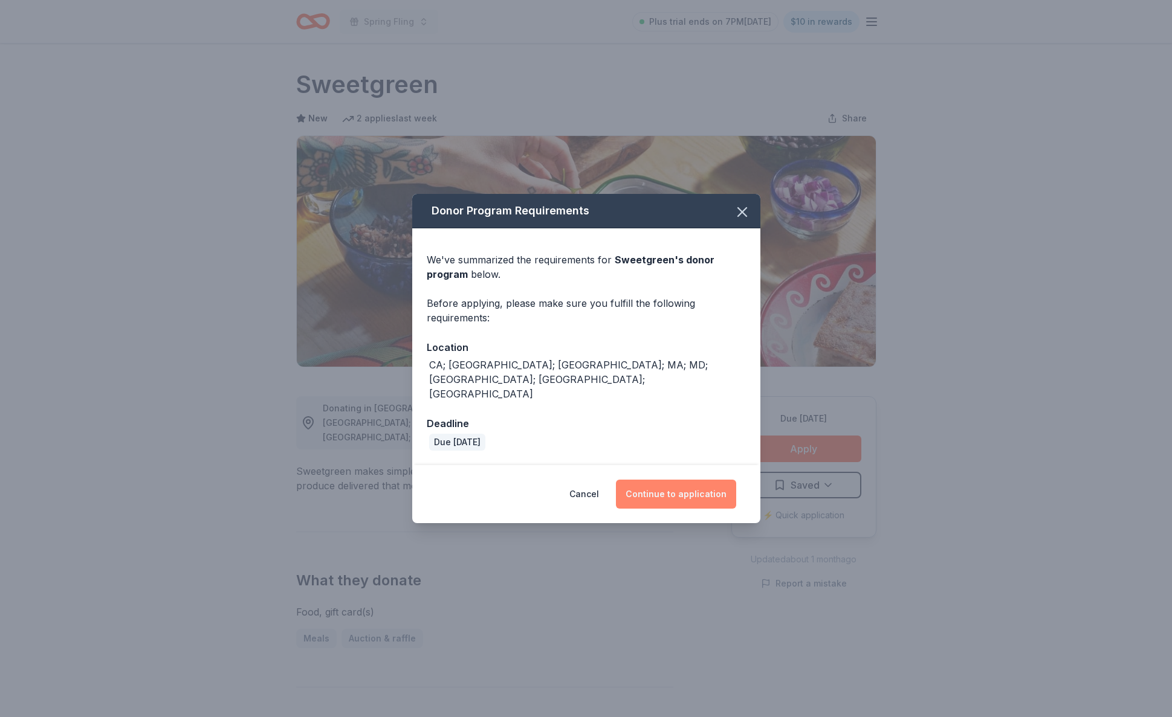
click at [705, 485] on button "Continue to application" at bounding box center [676, 494] width 120 height 29
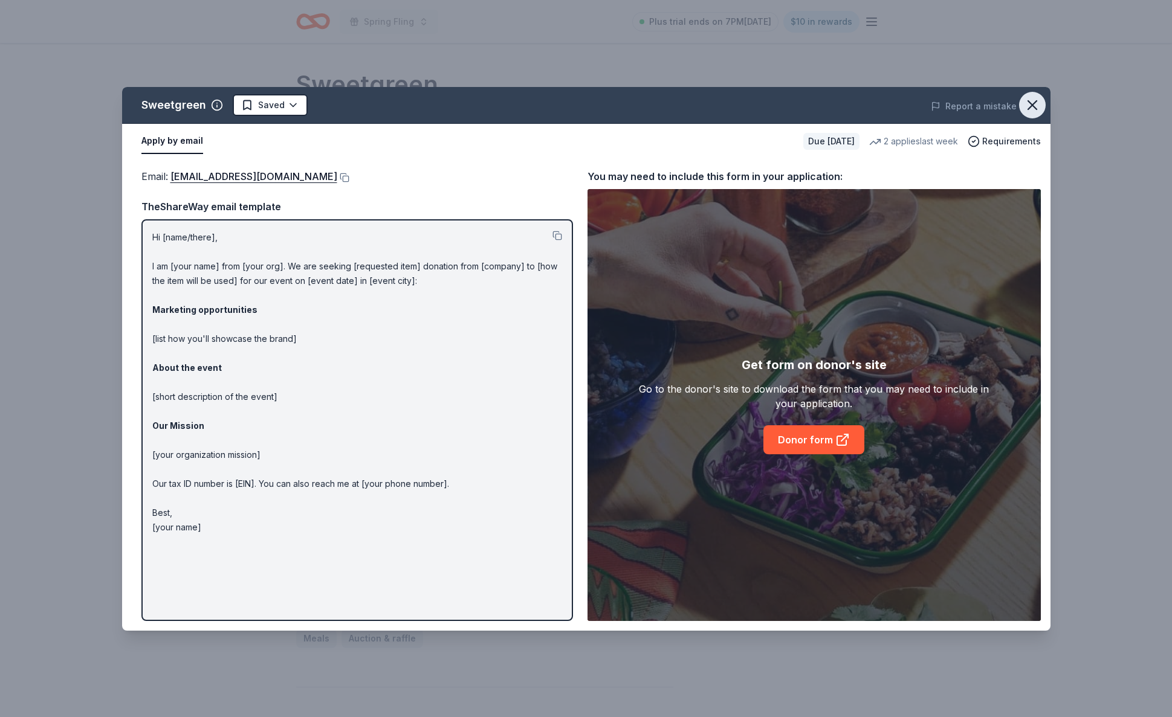
click at [1040, 105] on icon "button" at bounding box center [1032, 105] width 17 height 17
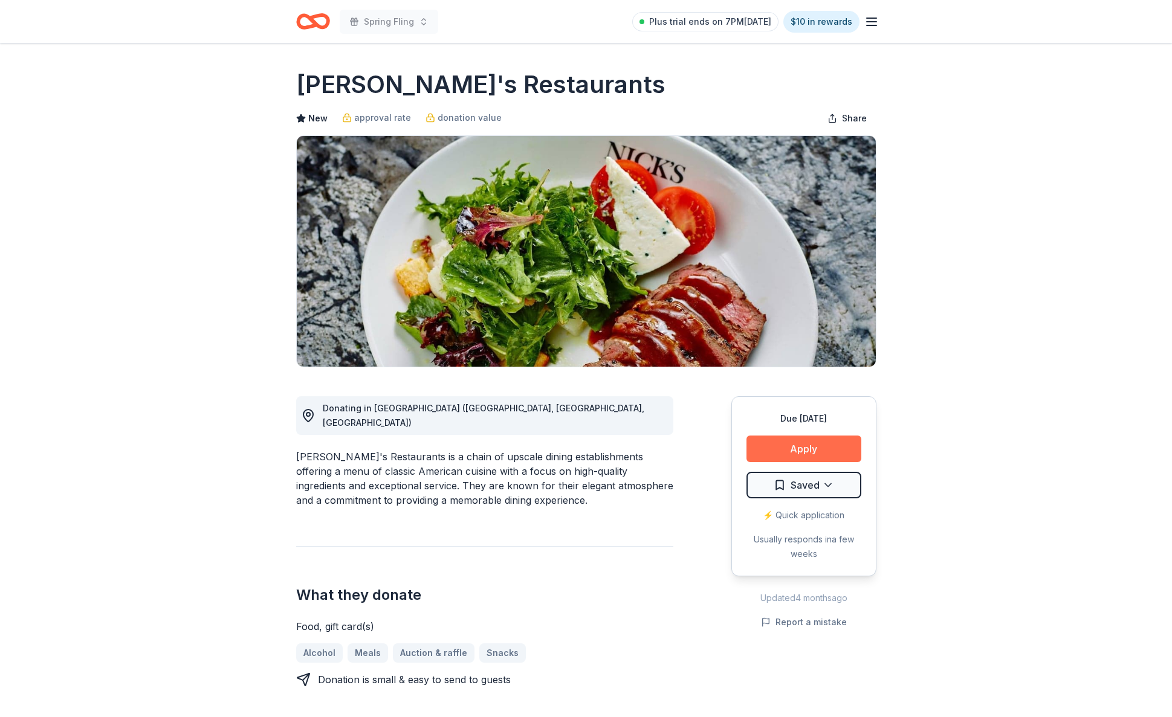
click at [771, 453] on button "Apply" at bounding box center [803, 449] width 115 height 27
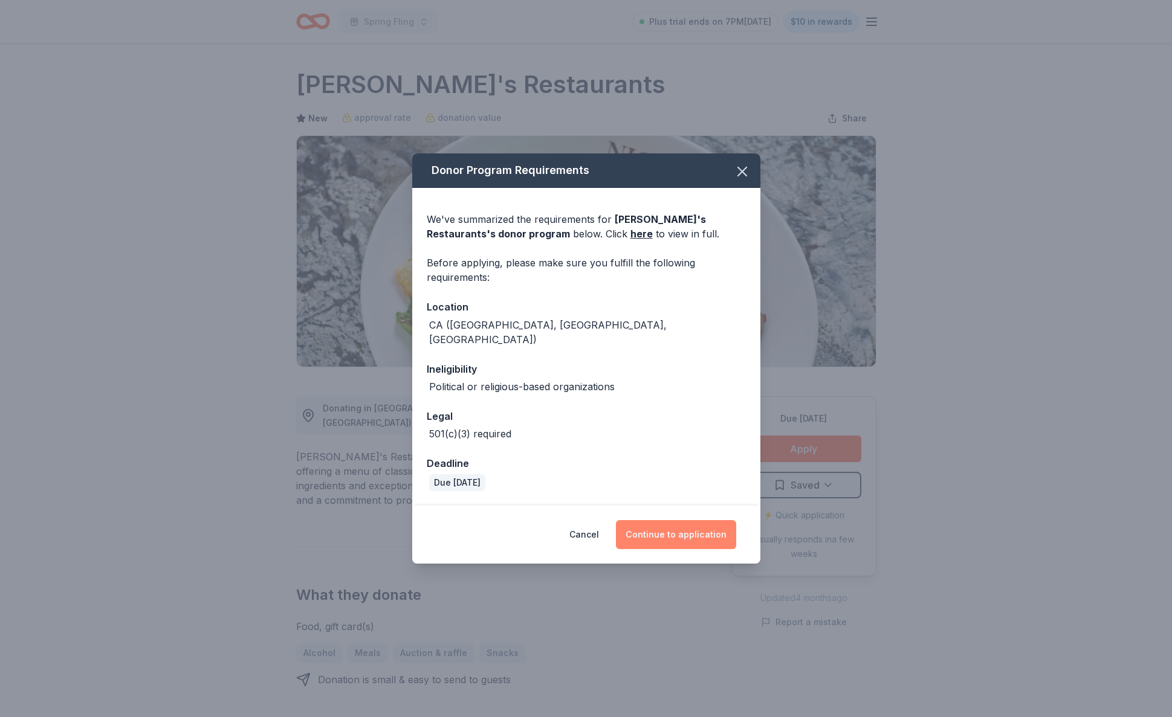
click at [681, 528] on button "Continue to application" at bounding box center [676, 534] width 120 height 29
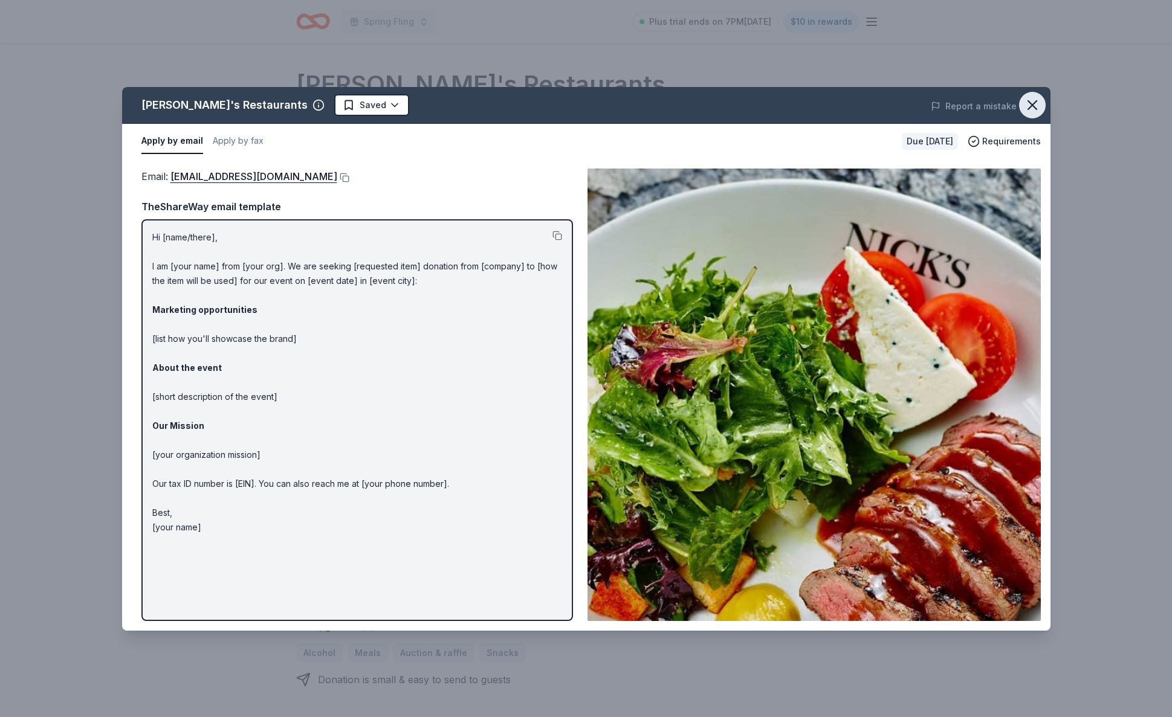
click at [1030, 105] on icon "button" at bounding box center [1032, 105] width 17 height 17
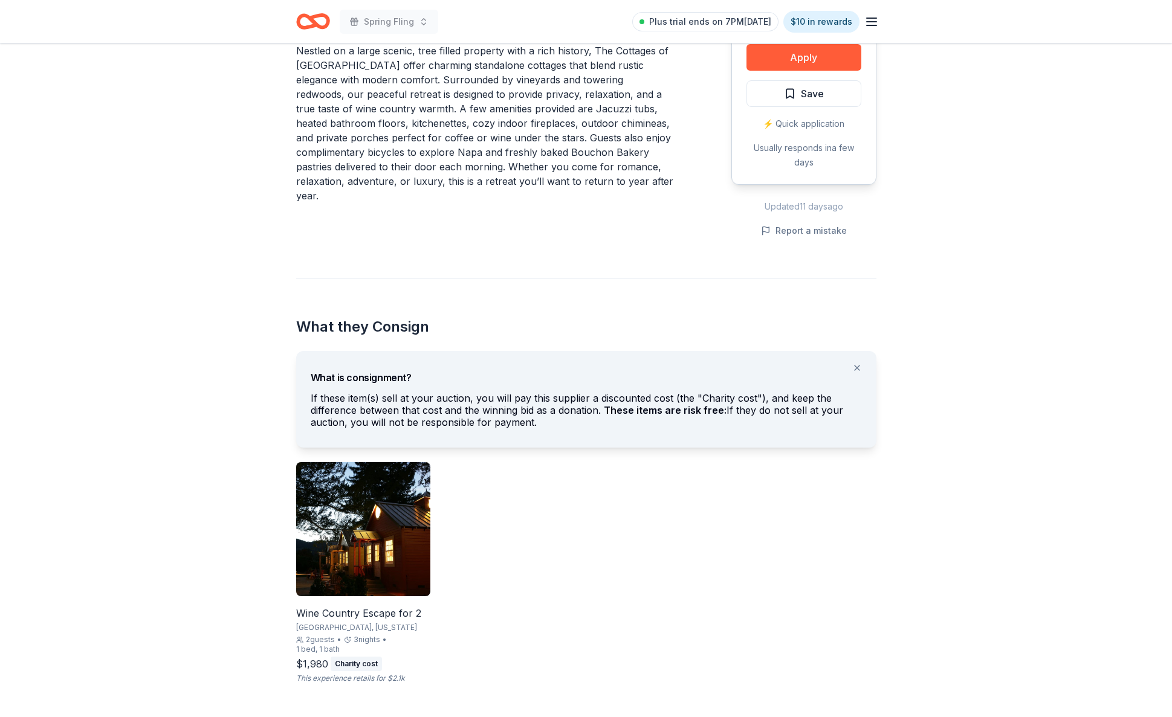
scroll to position [404, 0]
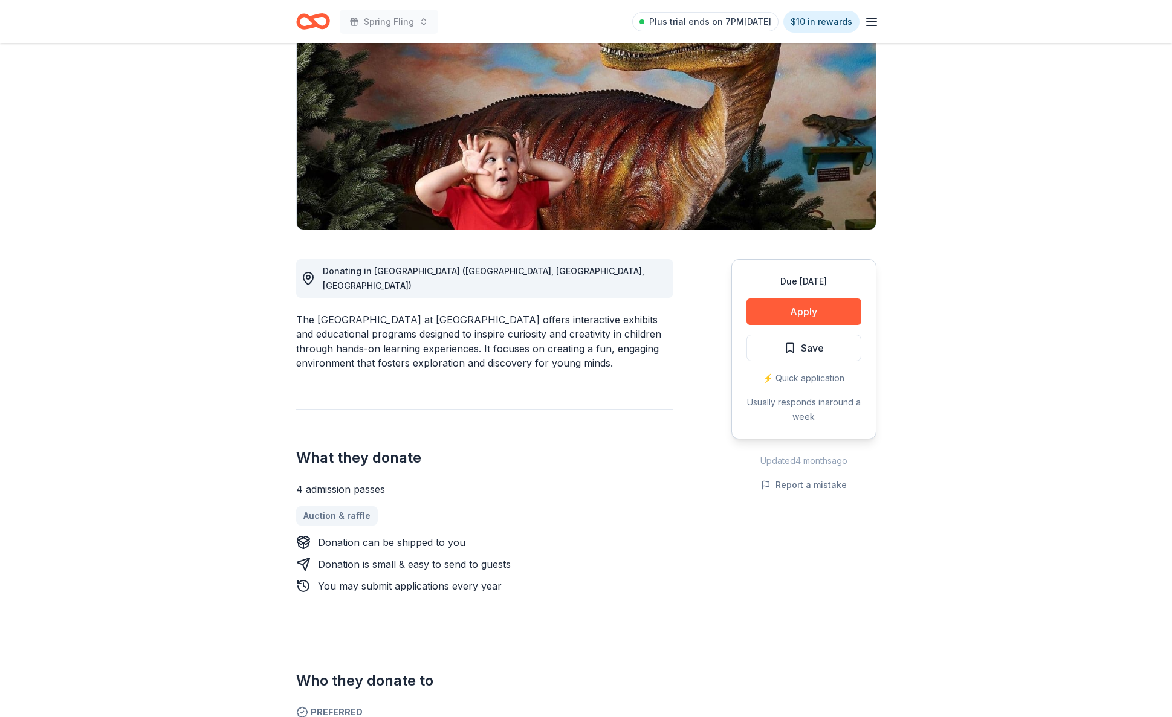
scroll to position [112, 0]
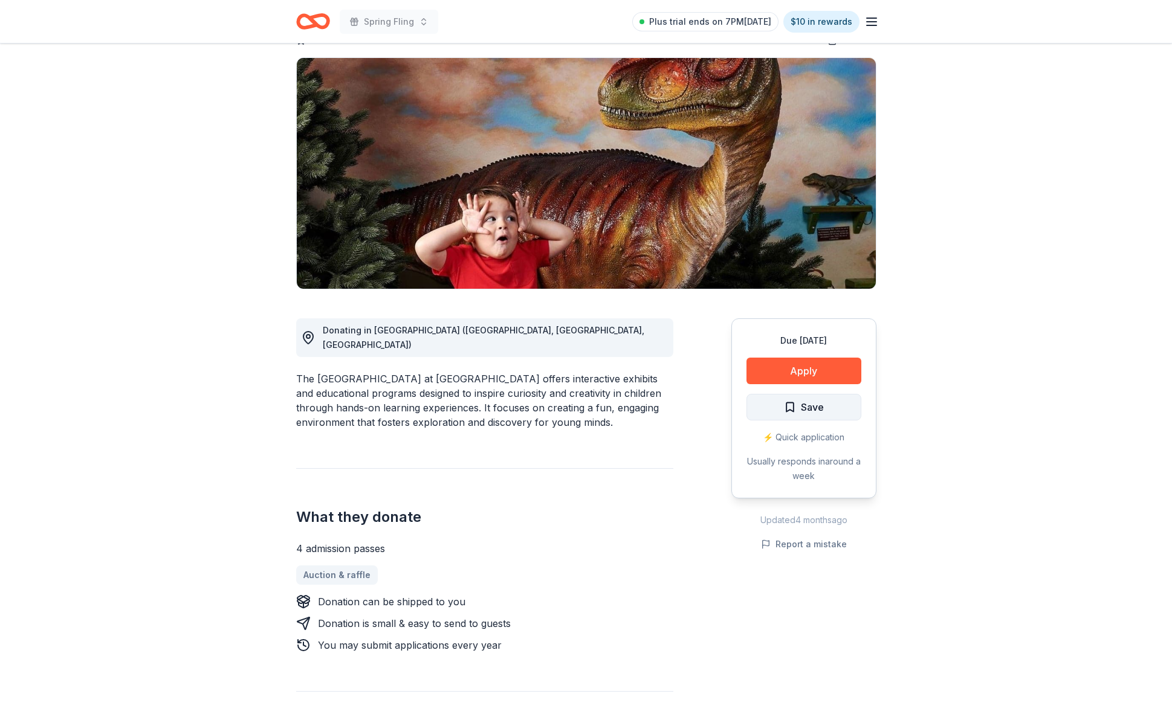
click at [789, 400] on span "Save" at bounding box center [804, 408] width 40 height 16
click at [802, 358] on button "Apply" at bounding box center [803, 371] width 115 height 27
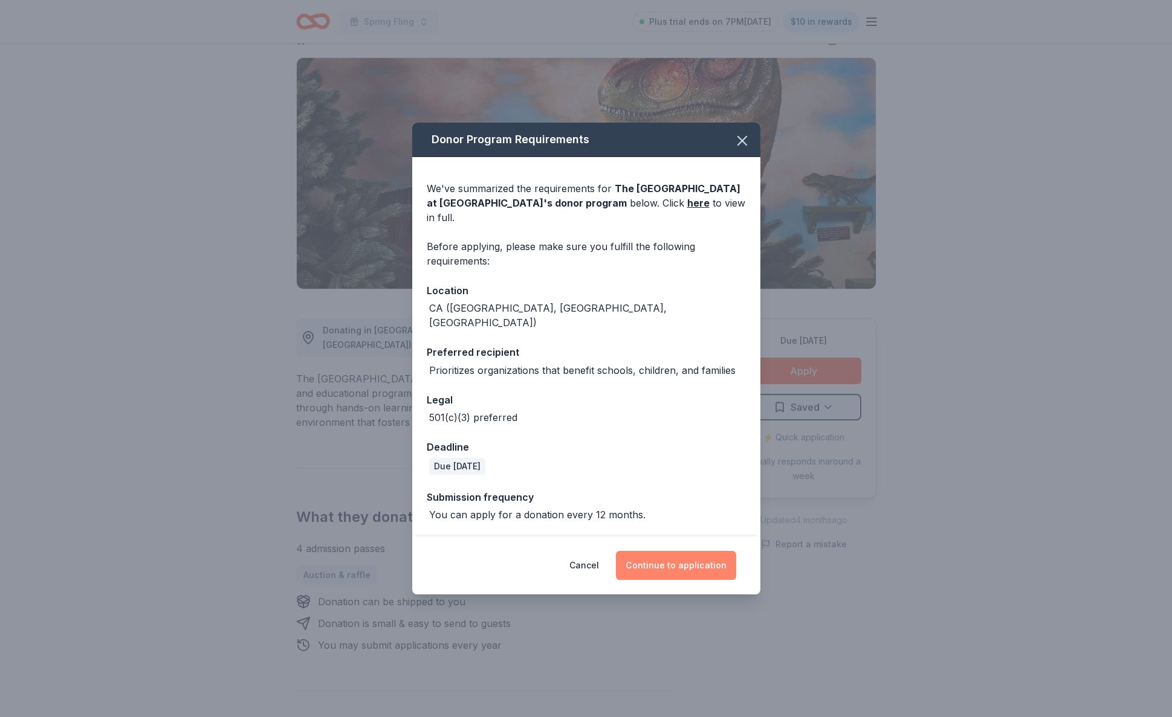
click at [701, 557] on button "Continue to application" at bounding box center [676, 565] width 120 height 29
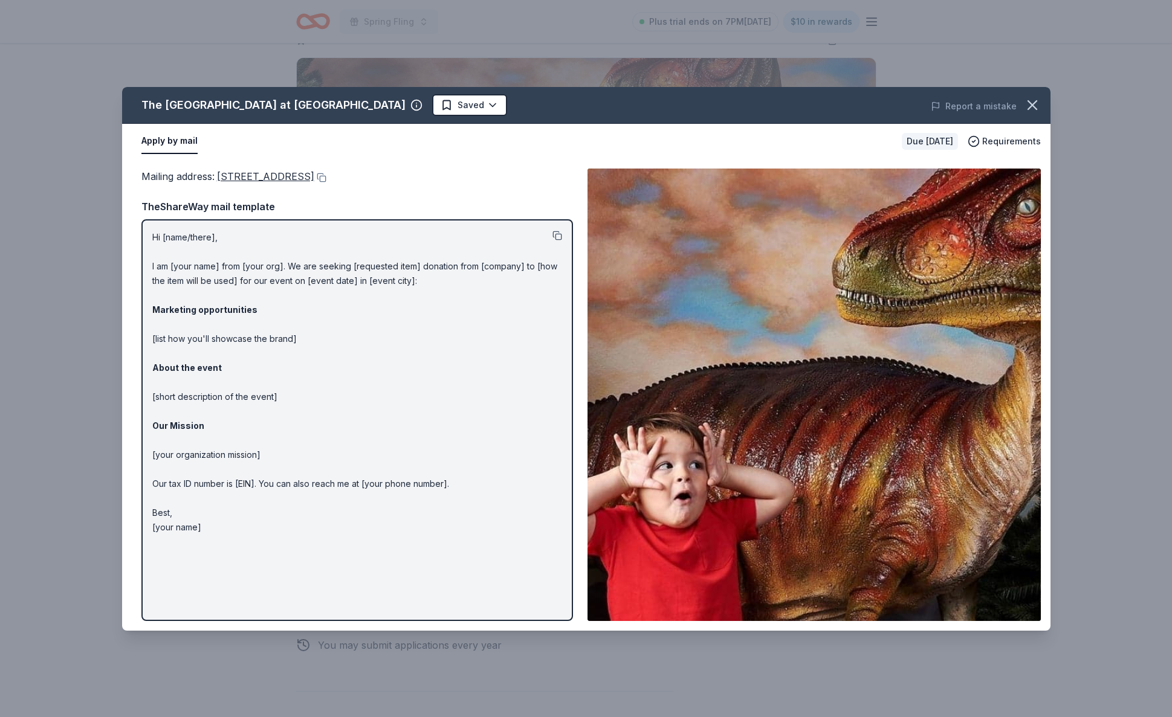
click at [559, 237] on button at bounding box center [557, 236] width 10 height 10
drag, startPoint x: 593, startPoint y: 106, endPoint x: 645, endPoint y: 507, distance: 404.1
click at [645, 508] on div "The Children's Museum at La Habra Saved Report a mistake Apply by mail Due in 1…" at bounding box center [586, 359] width 928 height 544
click at [1034, 100] on icon "button" at bounding box center [1032, 105] width 17 height 17
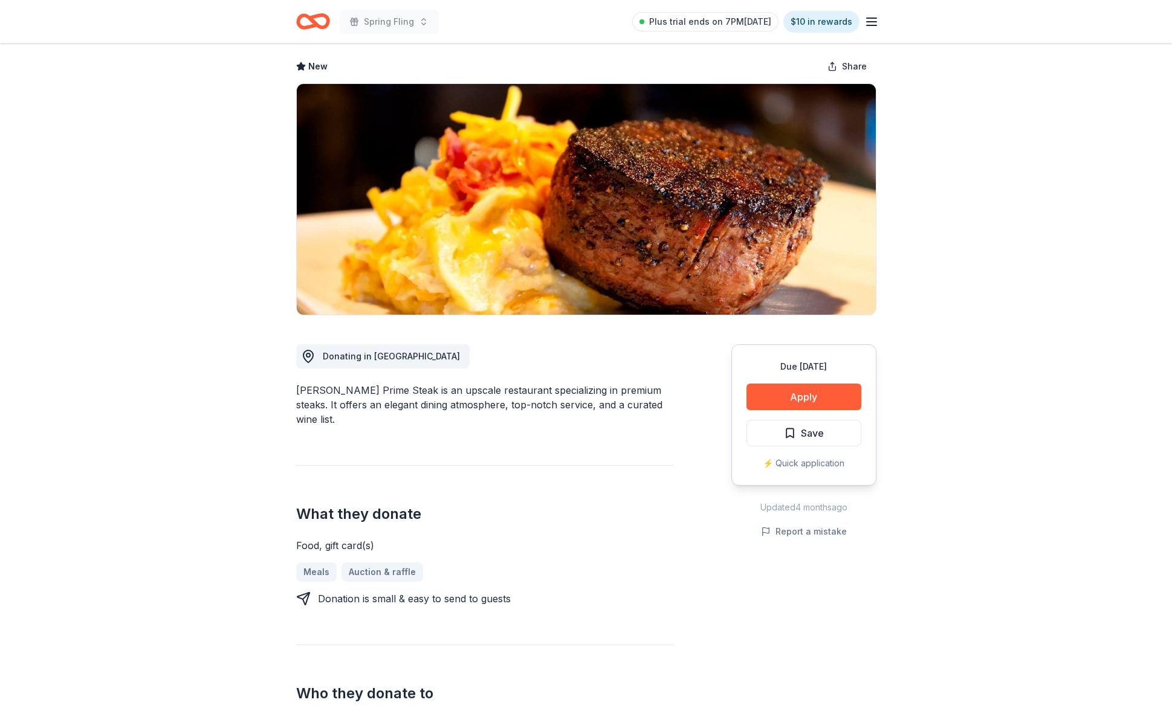
scroll to position [53, 0]
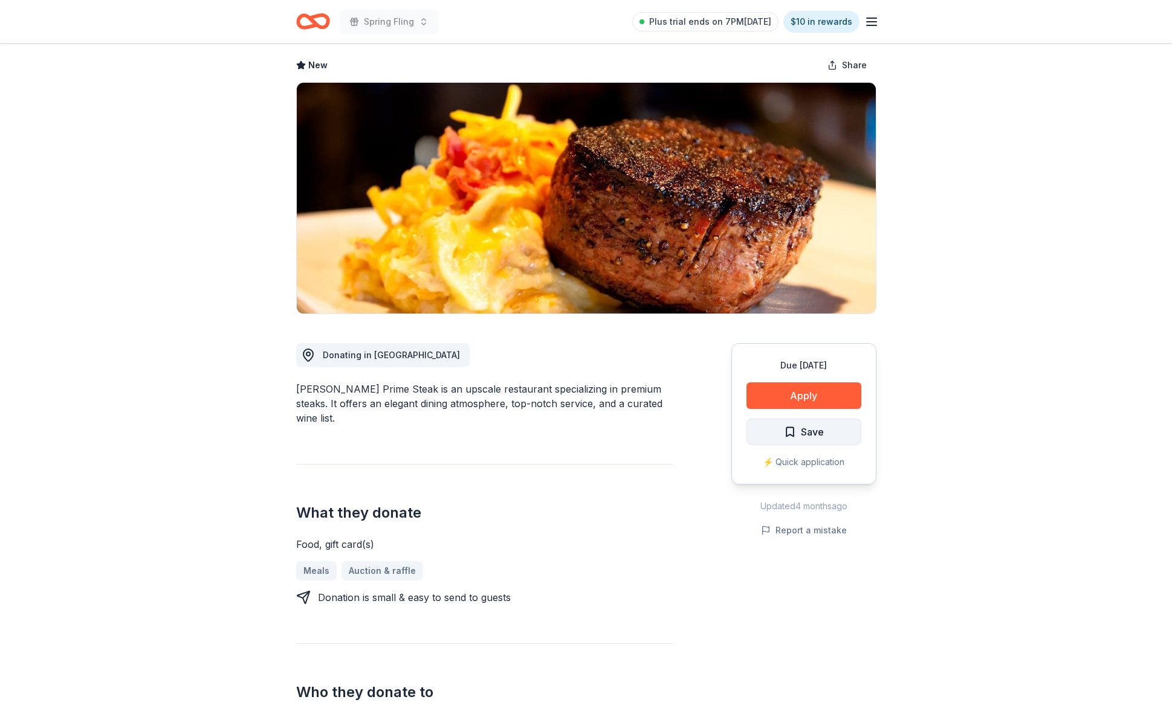
click at [787, 430] on span "Save" at bounding box center [804, 432] width 40 height 16
click at [818, 401] on button "Apply" at bounding box center [803, 396] width 115 height 27
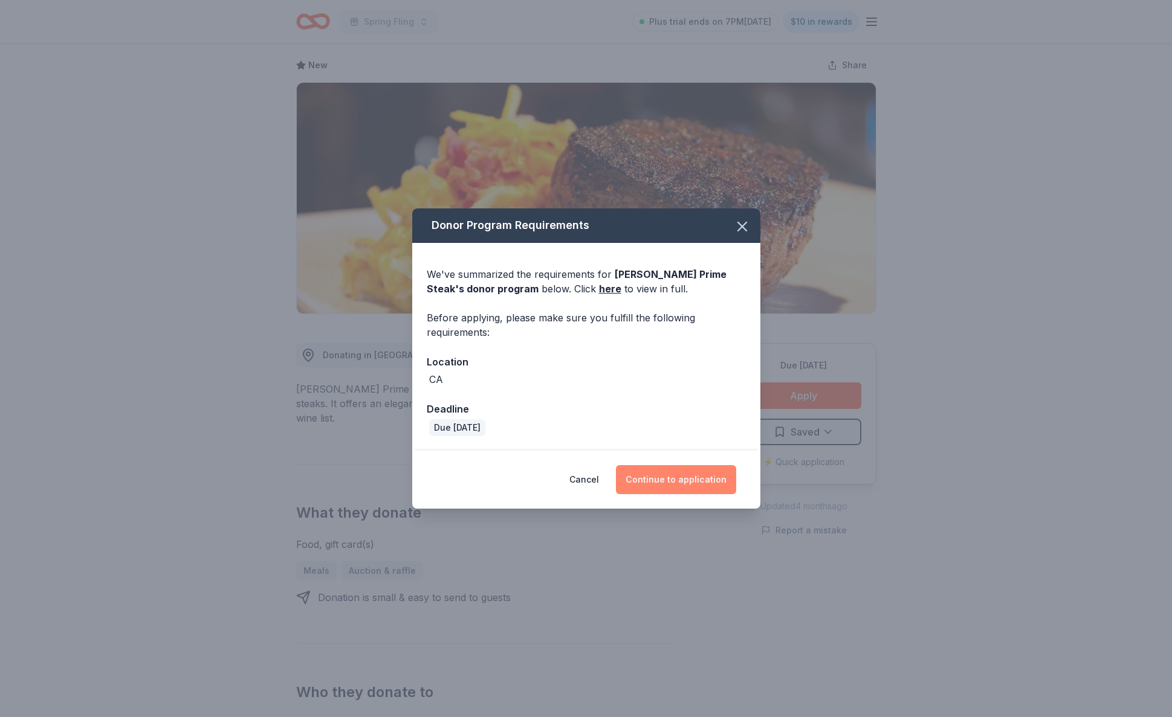
click at [688, 484] on button "Continue to application" at bounding box center [676, 479] width 120 height 29
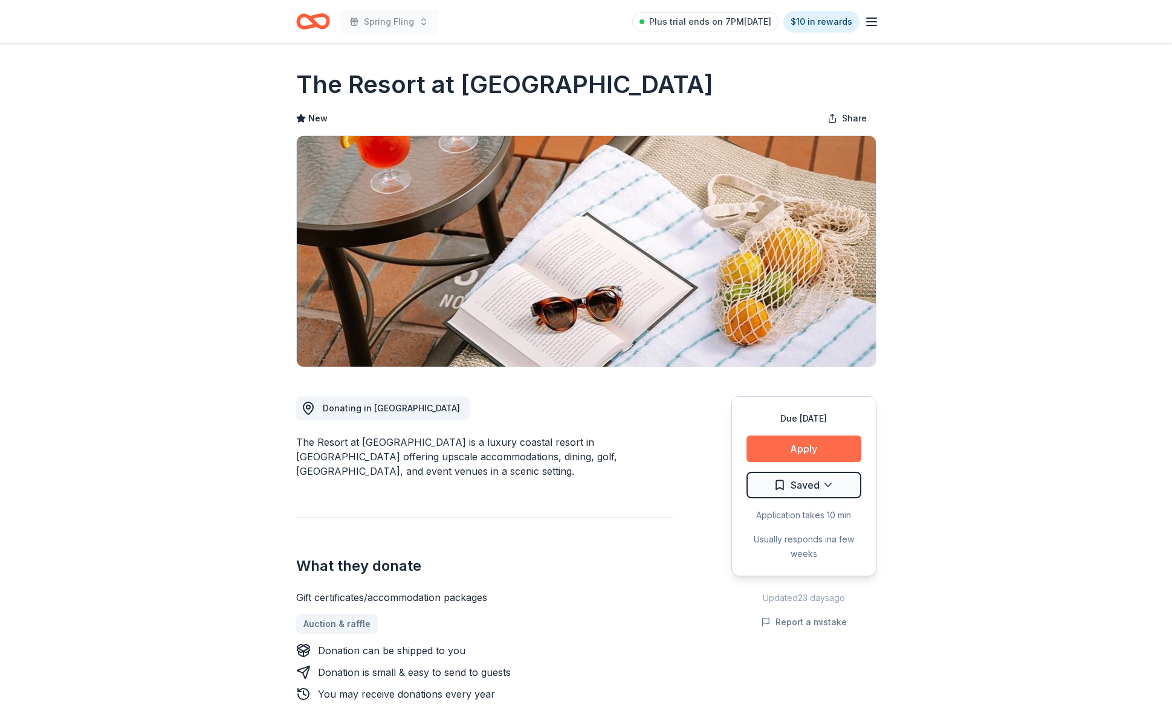
click at [804, 457] on button "Apply" at bounding box center [803, 449] width 115 height 27
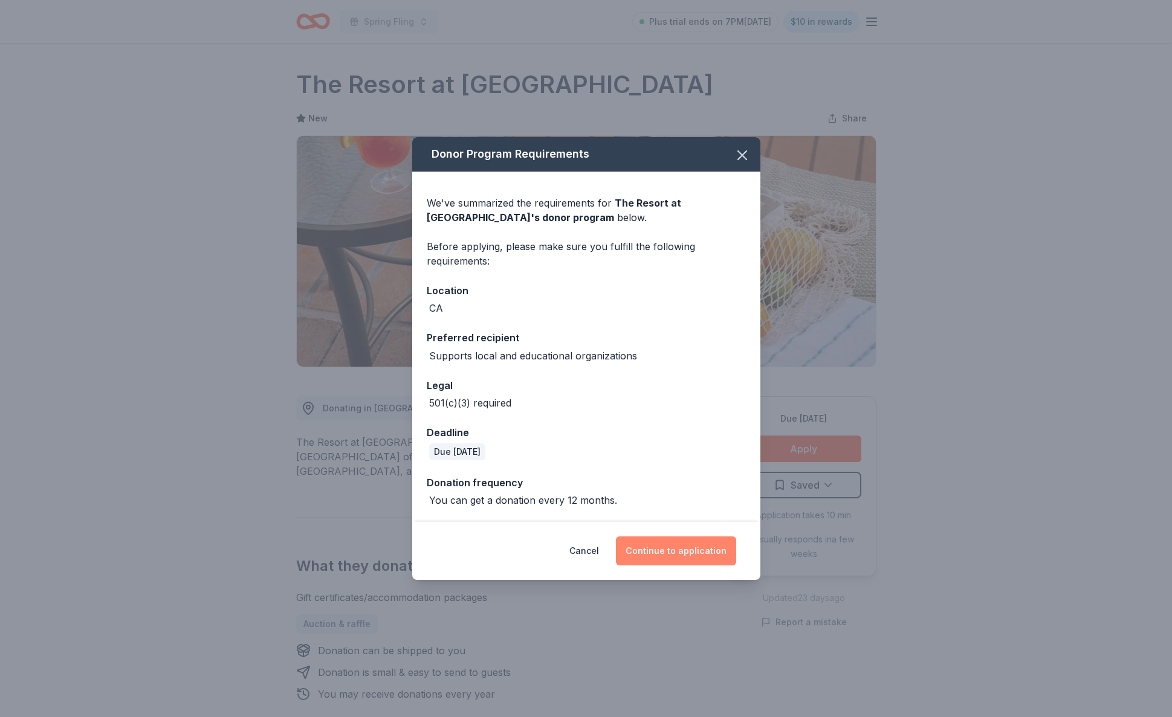
click at [701, 560] on button "Continue to application" at bounding box center [676, 551] width 120 height 29
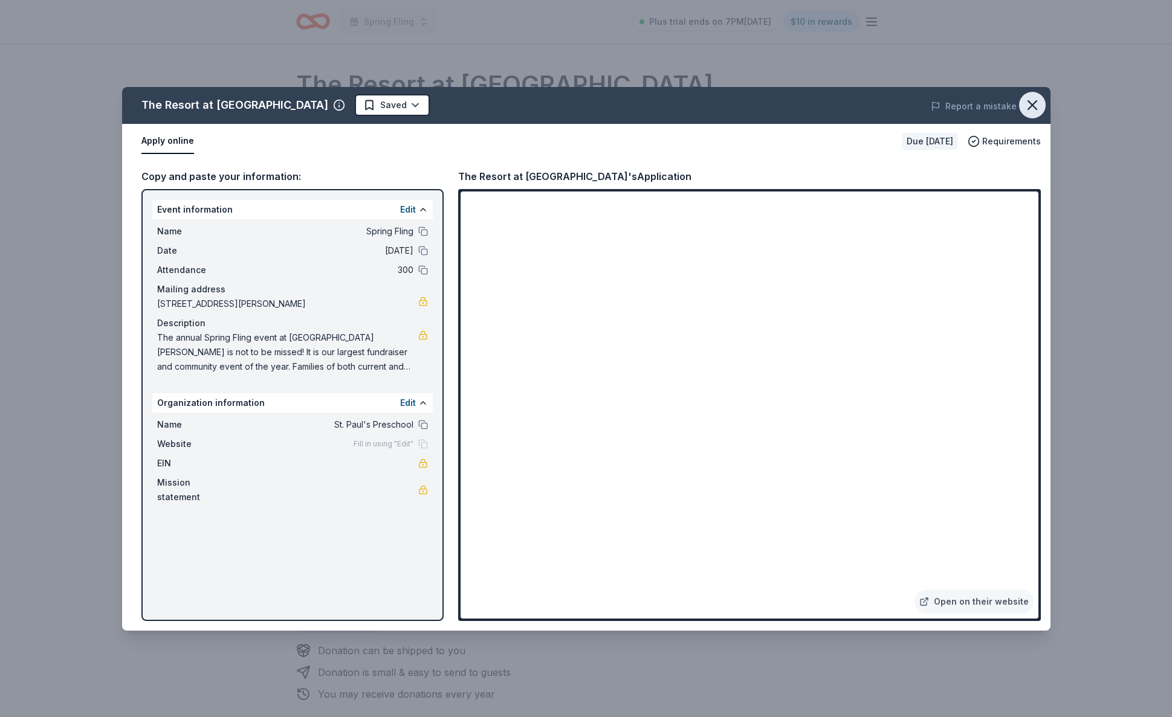
click at [1034, 109] on icon "button" at bounding box center [1032, 105] width 17 height 17
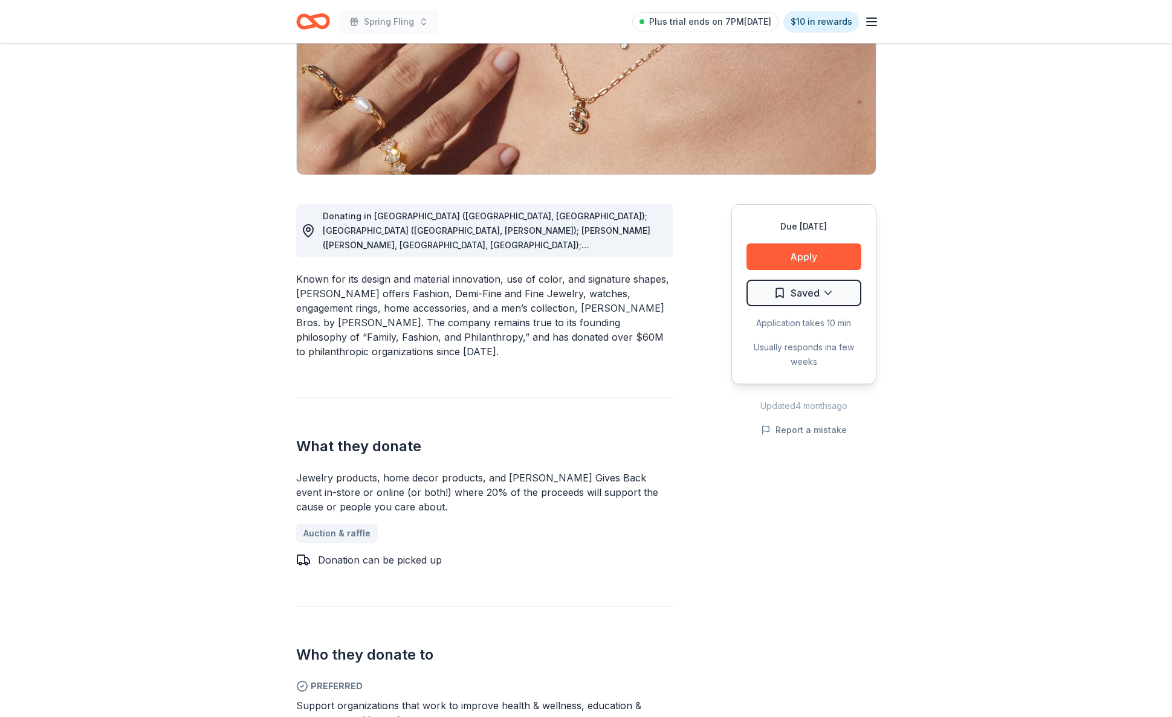
scroll to position [182, 0]
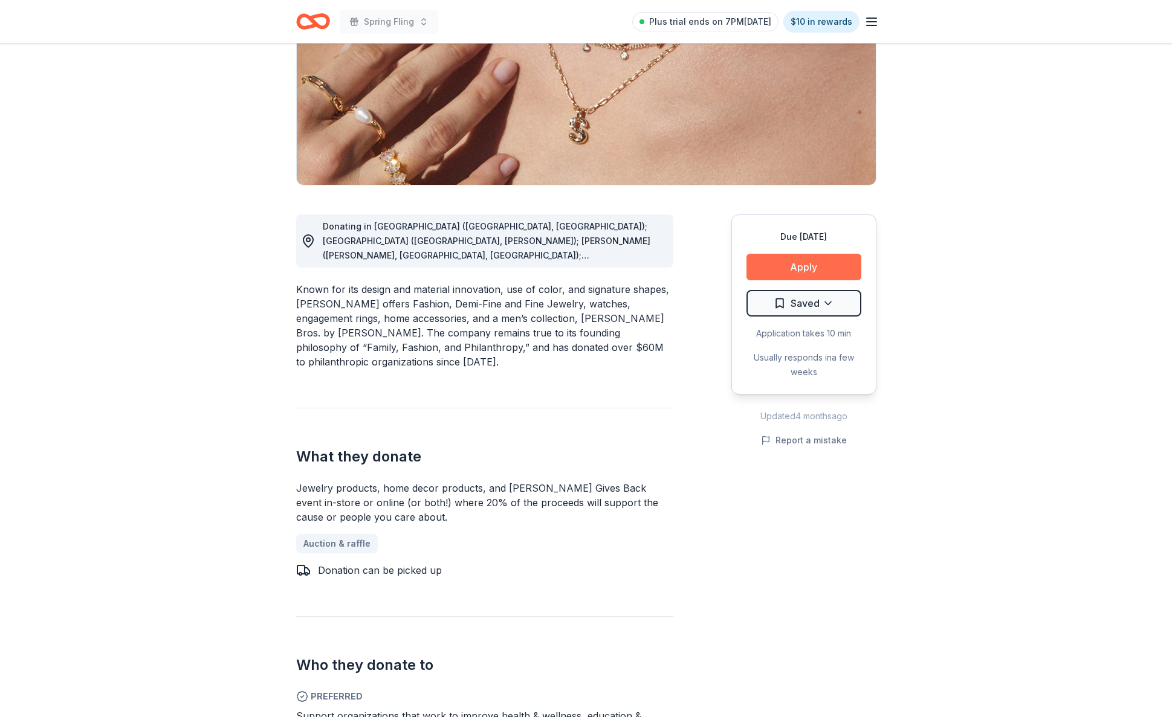
click at [767, 274] on button "Apply" at bounding box center [803, 267] width 115 height 27
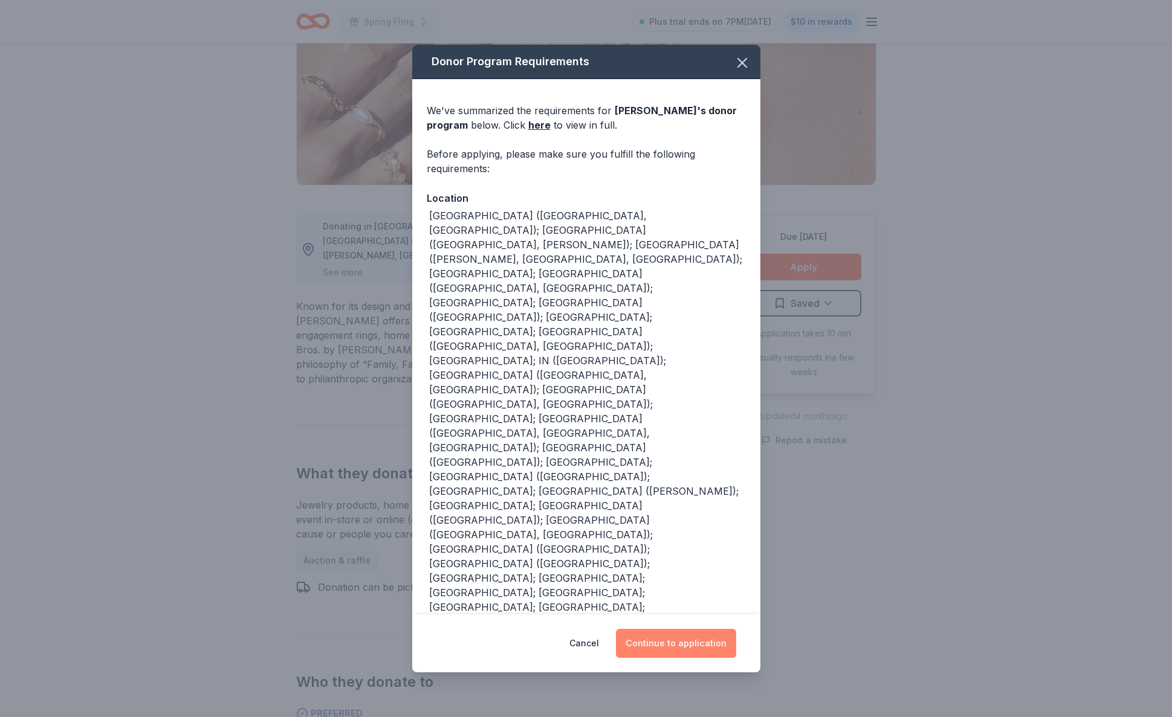
click at [696, 629] on button "Continue to application" at bounding box center [676, 643] width 120 height 29
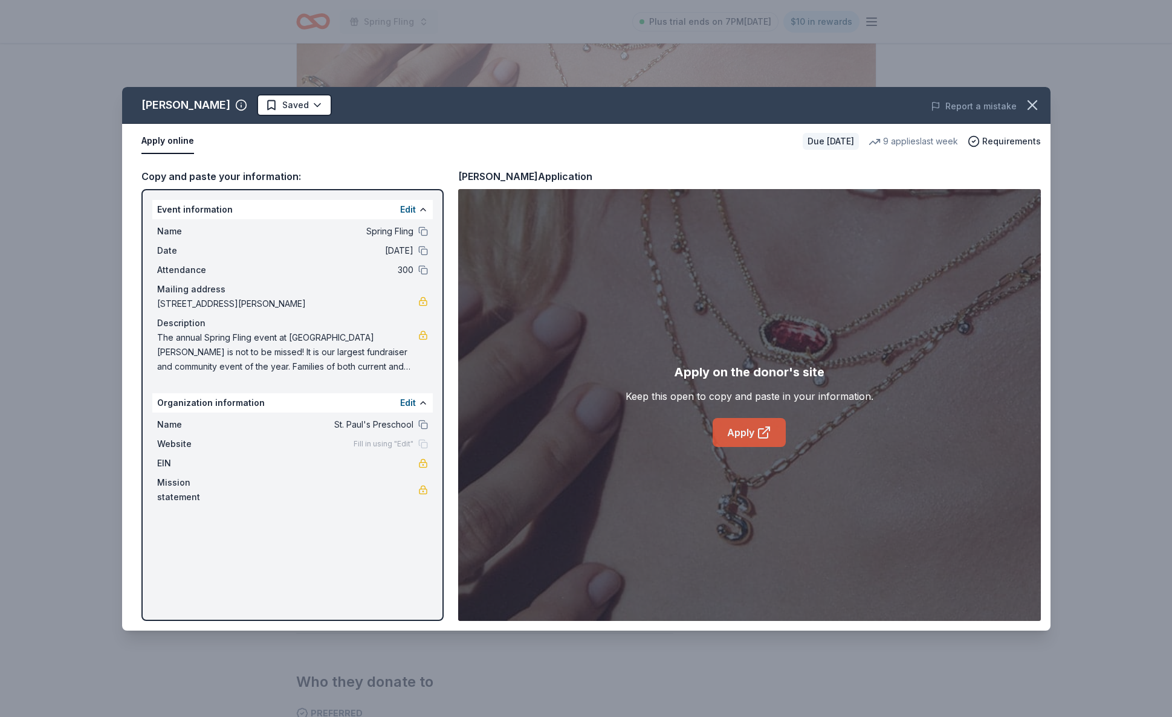
click at [745, 438] on link "Apply" at bounding box center [749, 432] width 73 height 29
